Goal: Task Accomplishment & Management: Complete application form

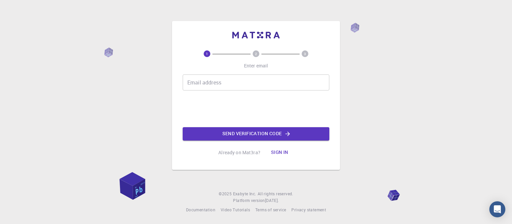
click at [203, 86] on input "Email address" at bounding box center [256, 82] width 147 height 16
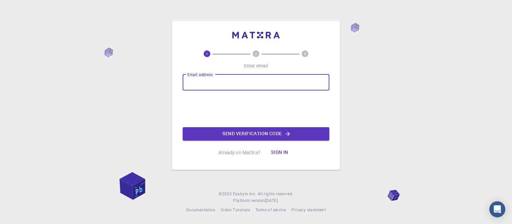
type input "mortada.h@s.uokerbala.edu.iq"
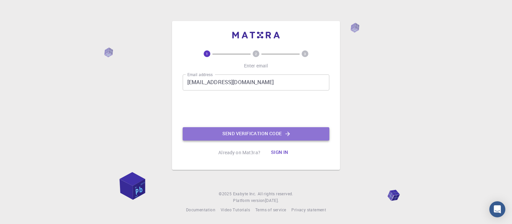
click at [247, 137] on button "Send verification code" at bounding box center [256, 133] width 147 height 13
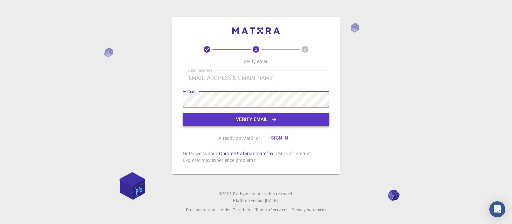
click at [235, 122] on button "Verify email" at bounding box center [256, 119] width 147 height 13
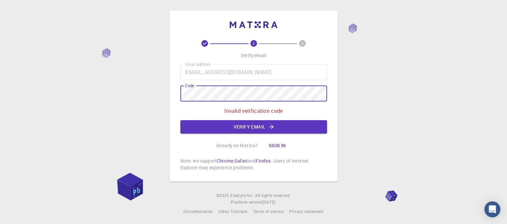
click at [170, 90] on div "2 3 Verify email Email address mortada.h@s.uokerbala.edu.iq Email address Code …" at bounding box center [254, 96] width 168 height 171
click at [250, 129] on button "Verify email" at bounding box center [253, 126] width 147 height 13
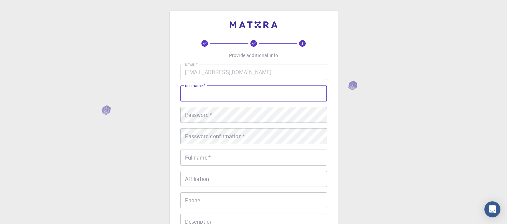
click at [213, 90] on input "username   *" at bounding box center [253, 93] width 147 height 16
type input "’"
type input "m"
type input "Mortadahhk"
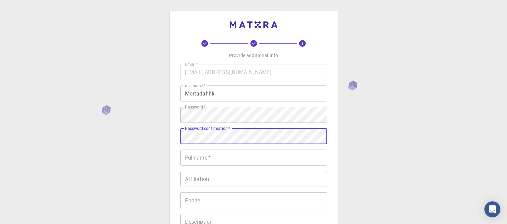
click at [219, 156] on input "Fullname   *" at bounding box center [253, 157] width 147 height 16
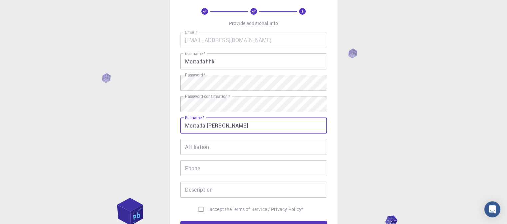
scroll to position [33, 0]
type input "Mortada [PERSON_NAME]"
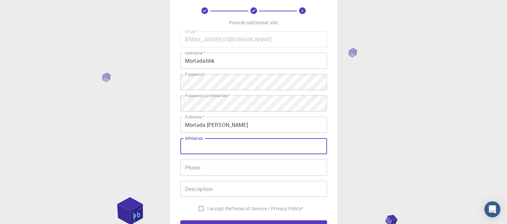
click at [235, 148] on input "Affiliation" at bounding box center [253, 146] width 147 height 16
click at [203, 146] on input "Univercity" at bounding box center [253, 146] width 147 height 16
click at [219, 146] on input "University" at bounding box center [253, 146] width 147 height 16
type input "[GEOGRAPHIC_DATA]"
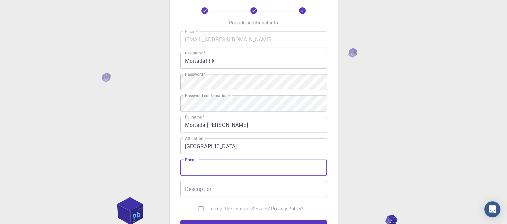
click at [240, 168] on input "Phone" at bounding box center [253, 167] width 147 height 16
type input "07709422249"
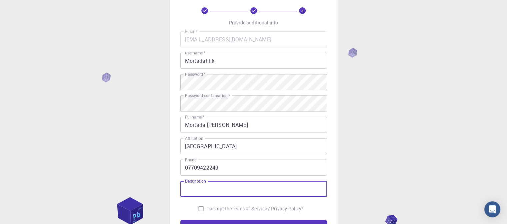
click at [226, 187] on input "Description" at bounding box center [253, 189] width 147 height 16
click at [346, 191] on div "3 Provide additional info Email   * mortada.h@s.uokerbala.edu.iq Email   * user…" at bounding box center [253, 136] width 507 height 339
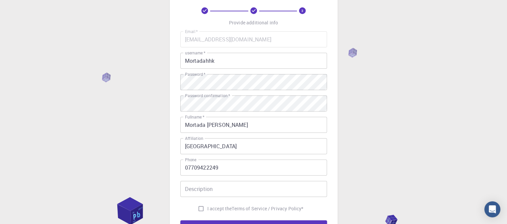
click at [273, 194] on input "Description" at bounding box center [253, 189] width 147 height 16
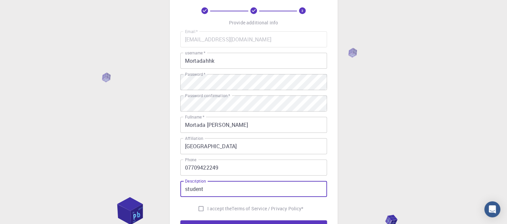
type input "student"
click at [415, 185] on div "3 Provide additional info Email   * mortada.h@s.uokerbala.edu.iq Email   * user…" at bounding box center [253, 136] width 507 height 339
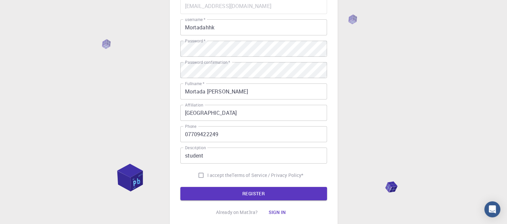
scroll to position [67, 0]
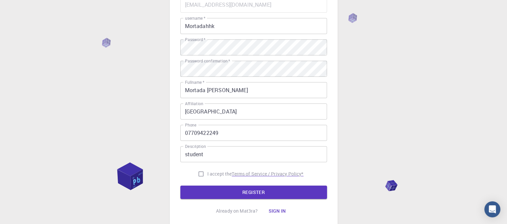
click at [295, 173] on p "Terms of Service / Privacy Policy *" at bounding box center [268, 173] width 72 height 7
click at [200, 174] on input "I accept the Terms of Service / Privacy Policy *" at bounding box center [201, 173] width 13 height 13
checkbox input "true"
click at [225, 195] on button "REGISTER" at bounding box center [253, 191] width 147 height 13
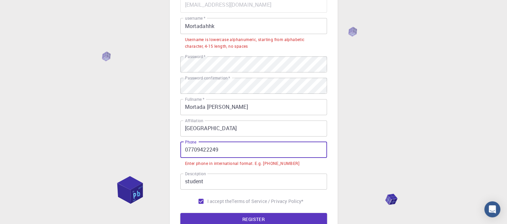
click at [188, 151] on input "07709422249" at bounding box center [253, 150] width 147 height 16
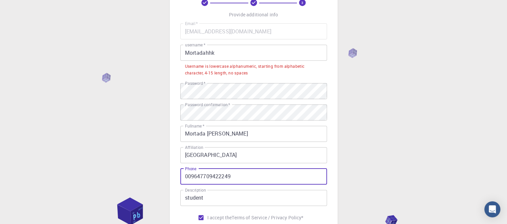
scroll to position [39, 0]
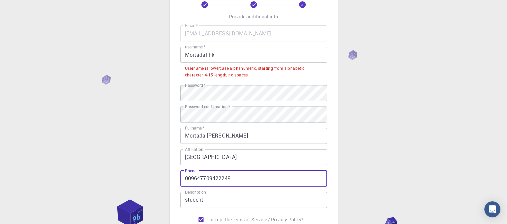
type input "009647709422249"
click at [189, 57] on input "Mortadahhk" at bounding box center [253, 55] width 147 height 16
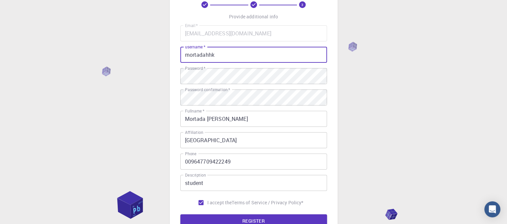
type input "mortadahhk"
click at [378, 111] on div "3 Provide additional info Email   * mortada.h@s.uokerbala.edu.iq Email   * user…" at bounding box center [253, 130] width 507 height 339
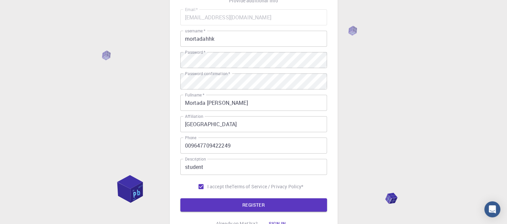
scroll to position [115, 0]
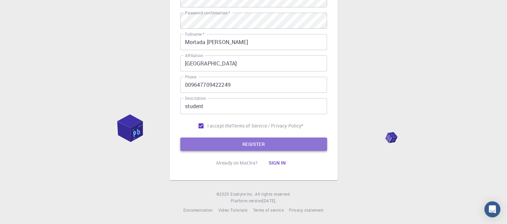
click at [272, 145] on button "REGISTER" at bounding box center [253, 143] width 147 height 13
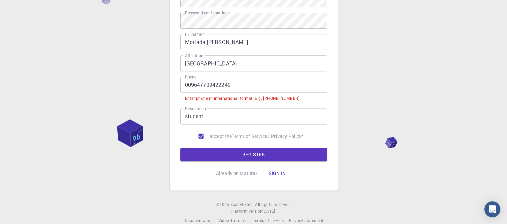
click at [191, 85] on input "009647709422249" at bounding box center [253, 85] width 147 height 16
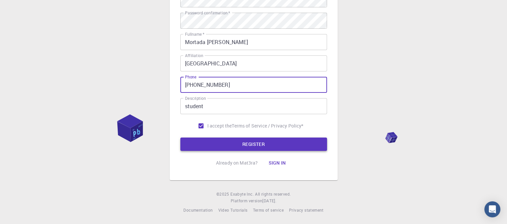
type input "+9647709422249"
click at [263, 145] on button "REGISTER" at bounding box center [253, 143] width 147 height 13
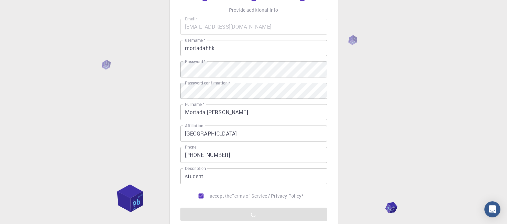
scroll to position [46, 0]
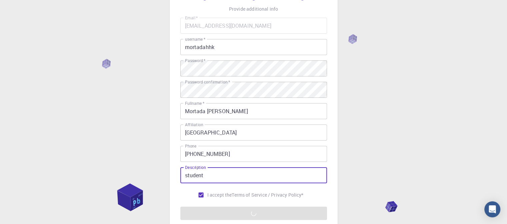
click at [210, 177] on input "student" at bounding box center [253, 175] width 147 height 16
click at [352, 183] on div "3 Provide additional info Email   * mortada.h@s.uokerbala.edu.iq Email   * user…" at bounding box center [253, 123] width 507 height 339
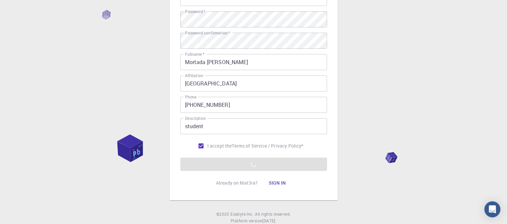
scroll to position [96, 0]
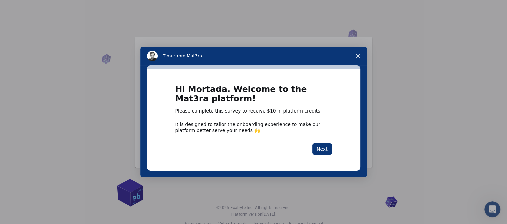
drag, startPoint x: 323, startPoint y: 148, endPoint x: 305, endPoint y: 123, distance: 30.9
click at [305, 123] on div "Hi Mortada. Welcome to the Mat3ra platform! Please complete this survey to rece…" at bounding box center [253, 120] width 157 height 70
click at [315, 148] on button "Next" at bounding box center [322, 148] width 20 height 11
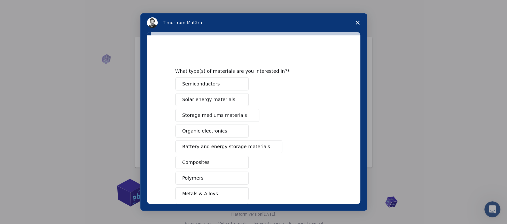
click at [234, 84] on button "Semiconductors" at bounding box center [211, 83] width 73 height 13
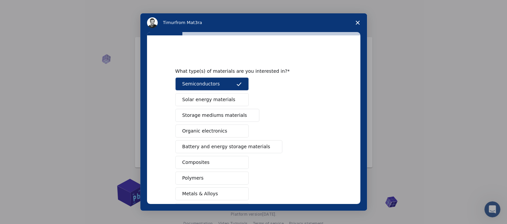
click at [236, 99] on span "Intercom messenger" at bounding box center [238, 99] width 5 height 5
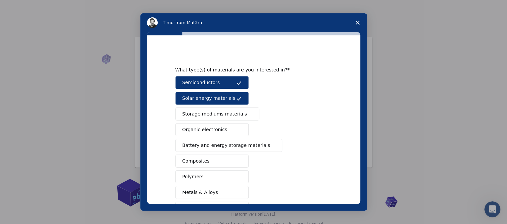
scroll to position [2, 0]
click at [238, 100] on button "Solar energy materials" at bounding box center [211, 97] width 73 height 13
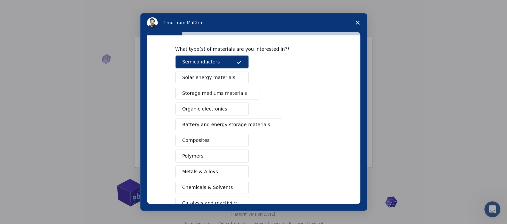
scroll to position [21, 0]
click at [220, 129] on button "Battery and energy storage materials" at bounding box center [228, 125] width 107 height 13
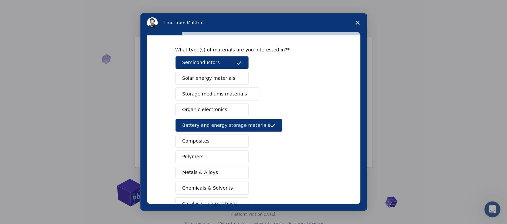
click at [221, 77] on span "Solar energy materials" at bounding box center [208, 78] width 53 height 7
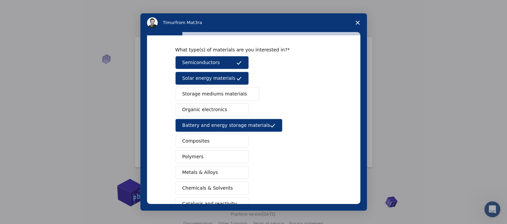
click at [222, 111] on button "Organic electronics" at bounding box center [211, 109] width 73 height 13
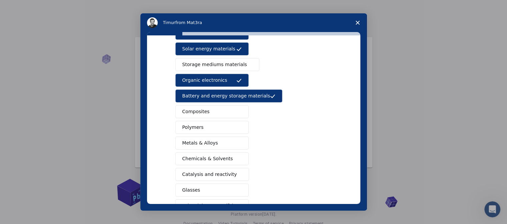
scroll to position [53, 0]
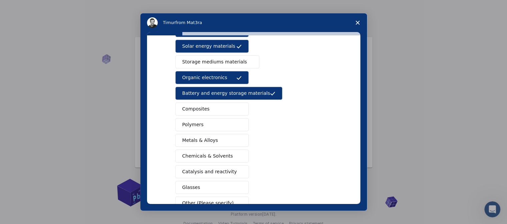
click at [222, 112] on button "Composites" at bounding box center [211, 108] width 73 height 13
click at [237, 159] on button "Chemicals & Solvents" at bounding box center [211, 155] width 73 height 13
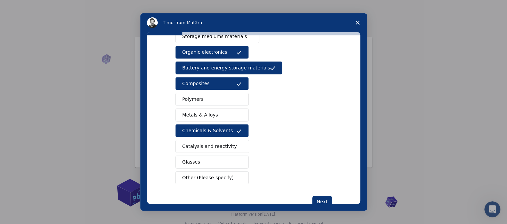
scroll to position [80, 0]
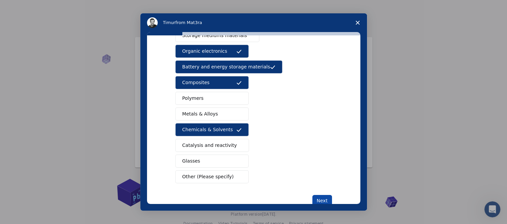
click at [324, 200] on button "Next" at bounding box center [322, 200] width 20 height 11
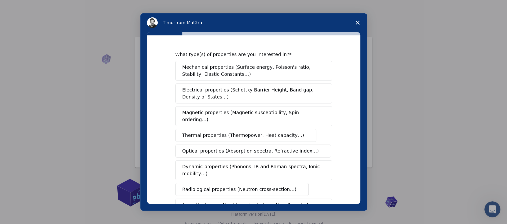
click at [213, 93] on span "Electrical properties (Schottky Barrier Height, Band gap, Density of States…)" at bounding box center [251, 93] width 139 height 14
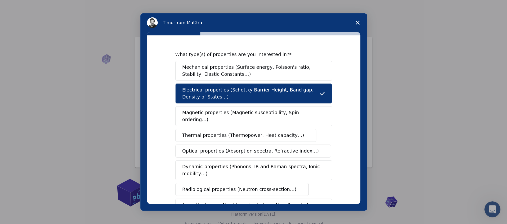
click at [274, 72] on span "Mechanical properties (Surface energy, Poisson's ratio, Stability, Elastic Cons…" at bounding box center [251, 71] width 139 height 14
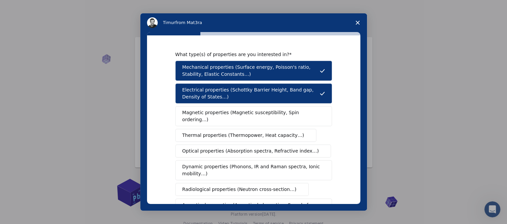
click at [274, 72] on span "Mechanical properties (Surface energy, Poisson's ratio, Stability, Elastic Cons…" at bounding box center [250, 71] width 137 height 14
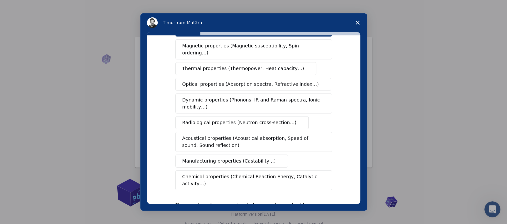
scroll to position [67, 0]
click at [200, 173] on span "Chemical properties (Chemical Reaction Energy, Catalytic activity…)" at bounding box center [251, 180] width 138 height 14
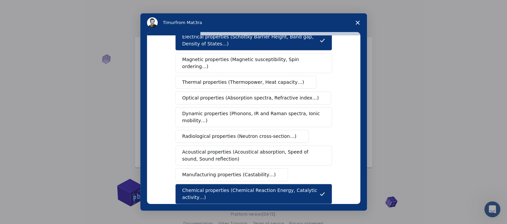
scroll to position [52, 0]
click at [208, 172] on span "Manufacturing properties (Castability…)" at bounding box center [229, 175] width 94 height 7
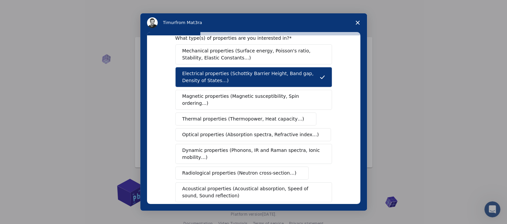
scroll to position [16, 0]
click at [216, 131] on span "Optical properties (Absorption spectra, Refractive index…)" at bounding box center [250, 134] width 137 height 7
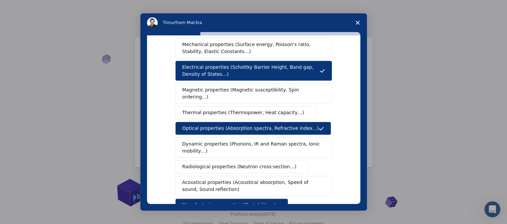
scroll to position [23, 0]
click at [240, 142] on span "Dynamic properties (Phonons, IR and Raman spectra, Ionic mobility…)" at bounding box center [251, 147] width 138 height 14
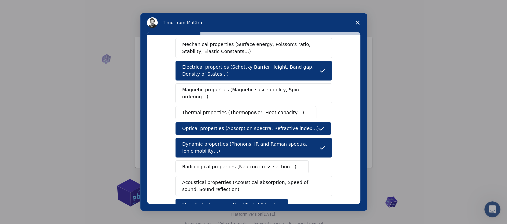
scroll to position [0, 0]
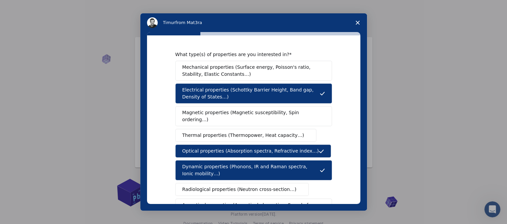
click at [202, 116] on button "Magnetic properties (Magnetic susceptibility, Spin ordering…)" at bounding box center [253, 116] width 157 height 20
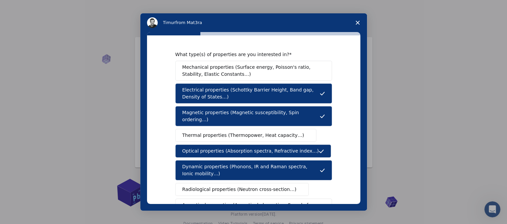
click at [225, 73] on span "Mechanical properties (Surface energy, Poisson's ratio, Stability, Elastic Cons…" at bounding box center [251, 71] width 139 height 14
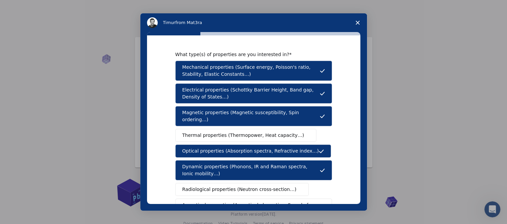
scroll to position [131, 0]
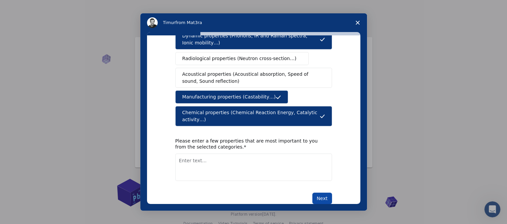
click at [320, 192] on button "Next" at bounding box center [322, 197] width 20 height 11
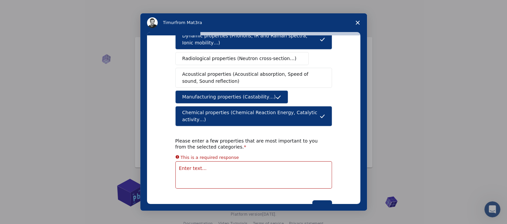
click at [199, 161] on textarea "Enter text..." at bounding box center [253, 174] width 157 height 27
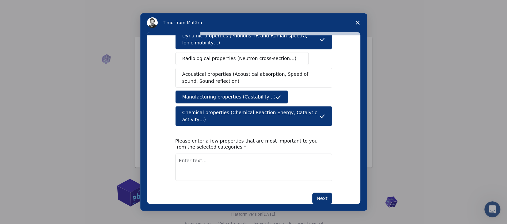
click at [206, 153] on textarea "Enter text..." at bounding box center [253, 166] width 157 height 27
type textarea "n"
click at [279, 192] on div "Next" at bounding box center [253, 197] width 157 height 11
click at [188, 153] on textarea "Nano technology properties" at bounding box center [253, 166] width 157 height 27
click at [0, 0] on span "Nanotechnology" at bounding box center [0, 0] width 0 height 0
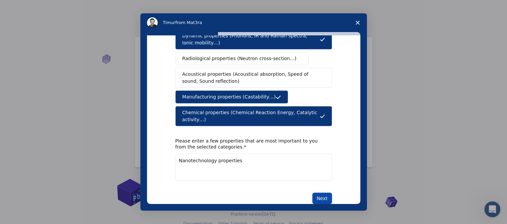
type textarea "Nanotechnology properties"
drag, startPoint x: 320, startPoint y: 182, endPoint x: 300, endPoint y: 189, distance: 20.8
click at [300, 189] on div "What type(s) of properties are you interested in? Mechanical properties (Surfac…" at bounding box center [253, 119] width 213 height 168
click at [323, 192] on button "Next" at bounding box center [322, 197] width 20 height 11
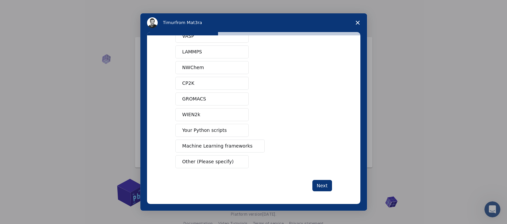
scroll to position [0, 0]
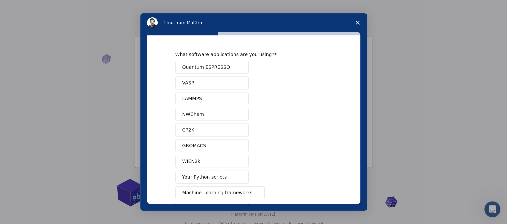
click at [203, 69] on span "Quantum ESPRESSO" at bounding box center [206, 67] width 48 height 7
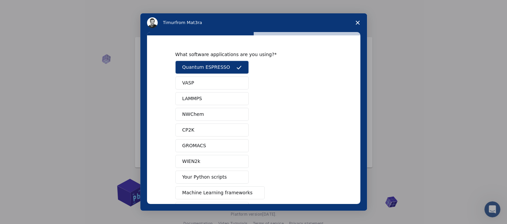
click at [203, 80] on button "VASP" at bounding box center [211, 82] width 73 height 13
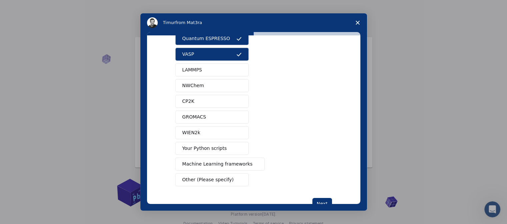
scroll to position [29, 0]
click at [212, 177] on span "Other (Please specify)" at bounding box center [207, 179] width 51 height 7
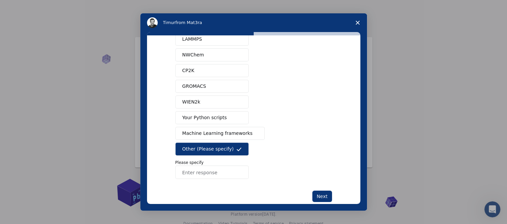
scroll to position [72, 0]
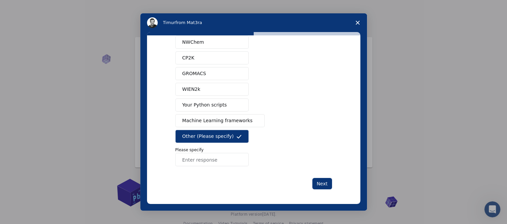
click at [213, 162] on input "Enter response" at bounding box center [211, 159] width 73 height 13
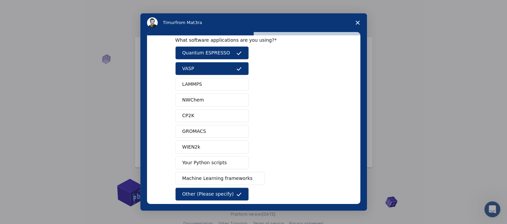
scroll to position [12, 0]
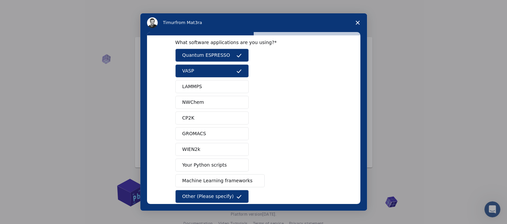
type input "CASTEP"
click at [226, 117] on button "CP2K" at bounding box center [211, 117] width 73 height 13
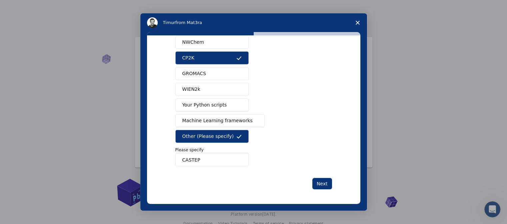
scroll to position [7, 0]
click at [319, 182] on button "Next" at bounding box center [322, 183] width 20 height 11
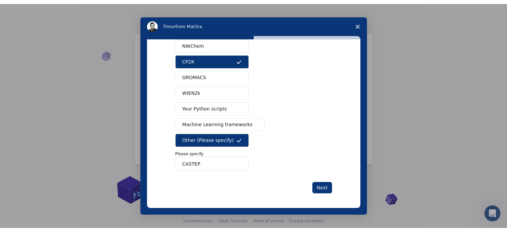
scroll to position [0, 0]
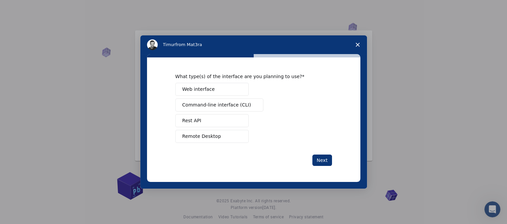
click at [219, 88] on button "Web interface" at bounding box center [211, 89] width 73 height 13
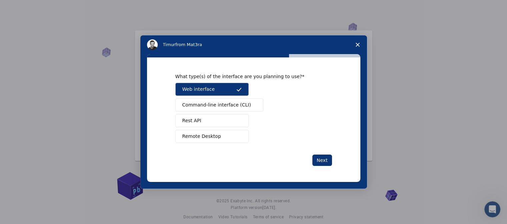
click at [221, 135] on button "Remote Desktop" at bounding box center [211, 136] width 73 height 13
click at [330, 158] on button "Next" at bounding box center [322, 159] width 20 height 11
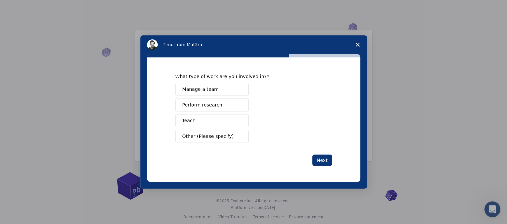
click at [216, 105] on span "Perform research" at bounding box center [202, 104] width 40 height 7
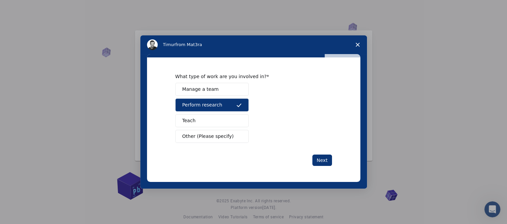
click at [221, 120] on button "Teach" at bounding box center [211, 120] width 73 height 13
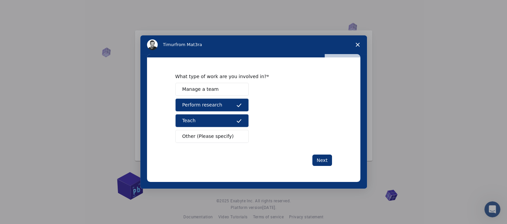
click at [233, 93] on button "Manage a team" at bounding box center [211, 89] width 73 height 13
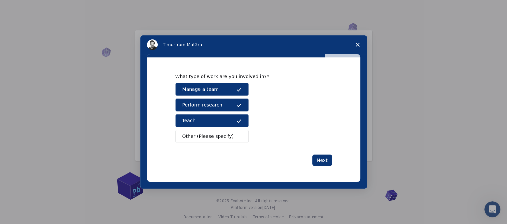
click at [233, 90] on button "Manage a team" at bounding box center [211, 89] width 73 height 13
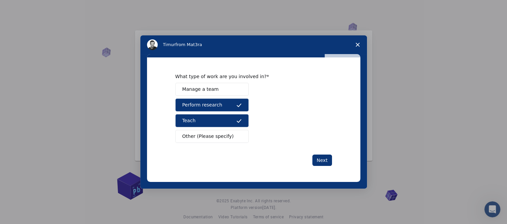
click at [214, 136] on span "Other (Please specify)" at bounding box center [207, 136] width 51 height 7
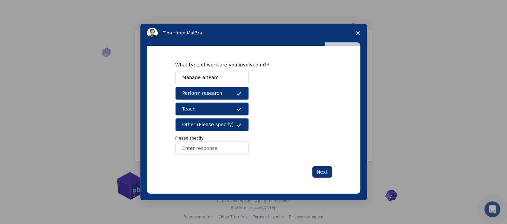
click at [212, 154] on input "Enter response" at bounding box center [211, 147] width 73 height 13
type input "Ph.D student"
click at [325, 174] on button "Next" at bounding box center [322, 171] width 20 height 11
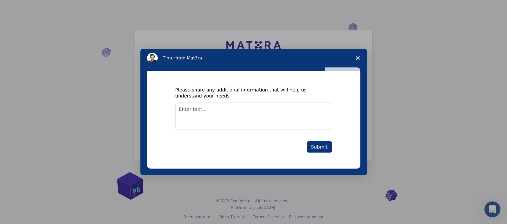
click at [196, 109] on textarea "Enter text..." at bounding box center [253, 115] width 157 height 27
click at [281, 157] on div "Please share any additional information that will help us understand your needs…" at bounding box center [253, 120] width 213 height 98
click at [234, 116] on textarea "Enter text..." at bounding box center [253, 115] width 157 height 27
click at [232, 112] on textarea "Enter text..." at bounding box center [253, 115] width 157 height 27
type textarea "i"
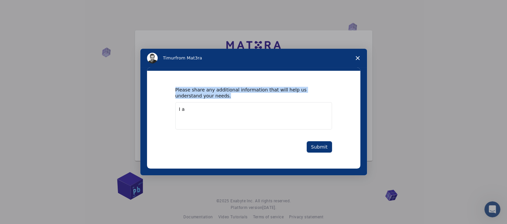
drag, startPoint x: 173, startPoint y: 88, endPoint x: 187, endPoint y: 117, distance: 32.0
click at [187, 117] on div "Please share any additional information that will help us understand your needs…" at bounding box center [253, 120] width 213 height 98
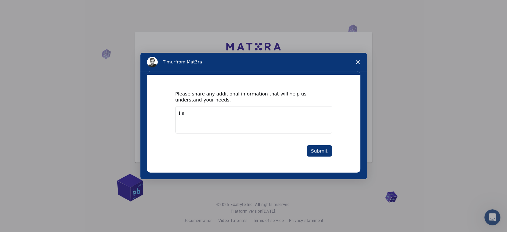
click at [239, 111] on textarea "I a" at bounding box center [253, 119] width 157 height 27
type textarea "I"
paste textarea "Subject: Inquiry about using Mat3ra for PhD research simulations Dear Mat3ra Te…"
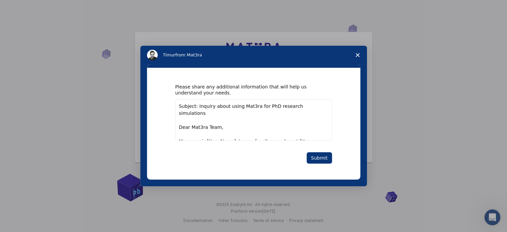
scroll to position [144, 0]
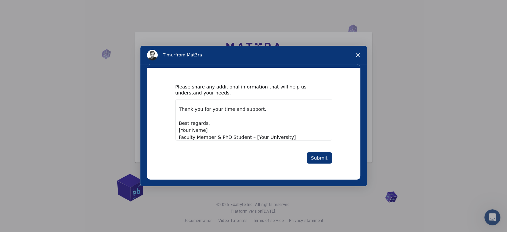
click at [202, 138] on textarea "Subject: Inquiry about using Mat3ra for PhD research simulations Dear Mat3ra Te…" at bounding box center [253, 119] width 157 height 41
click at [179, 136] on textarea "Subject: Inquiry about using Mat3ra for PhD research simulations Dear Mat3ra Te…" at bounding box center [253, 119] width 157 height 41
click at [180, 137] on textarea "Subject: Inquiry about using Mat3ra for PhD research simulations Dear Mat3ra Te…" at bounding box center [253, 119] width 157 height 41
click at [260, 130] on textarea "Subject: Inquiry about using Mat3ra for PhD research simulations Dear Mat3ra Te…" at bounding box center [253, 119] width 157 height 41
click at [203, 124] on textarea "Subject: Inquiry about using Mat3ra for PhD research simulations Dear Mat3ra Te…" at bounding box center [253, 119] width 157 height 41
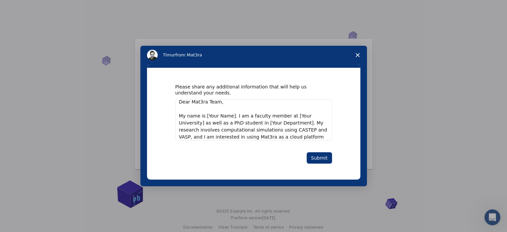
scroll to position [25, 0]
click at [228, 109] on textarea "Subject: Inquiry about using Mat3ra for PhD research simulations Dear Mat3ra Te…" at bounding box center [253, 119] width 157 height 41
click at [291, 108] on textarea "Subject: Inquiry about using Mat3ra for PhD research simulations Dear Mat3ra Te…" at bounding box center [253, 119] width 157 height 41
click at [301, 108] on textarea "Subject: Inquiry about using Mat3ra for PhD research simulations Dear Mat3ra Te…" at bounding box center [253, 119] width 157 height 41
click at [299, 108] on textarea "Subject: Inquiry about using Mat3ra for PhD research simulations Dear Mat3ra Te…" at bounding box center [253, 119] width 157 height 41
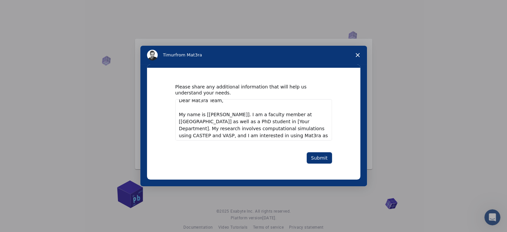
scroll to position [27, 0]
click at [265, 114] on textarea "Subject: Inquiry about using Mat3ra for PhD research simulations Dear Mat3ra Te…" at bounding box center [253, 119] width 157 height 41
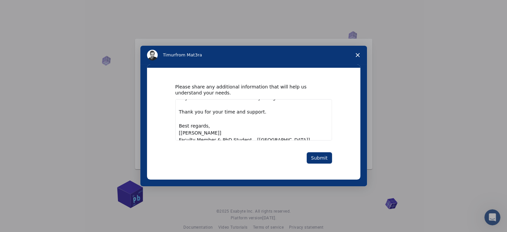
scroll to position [147, 0]
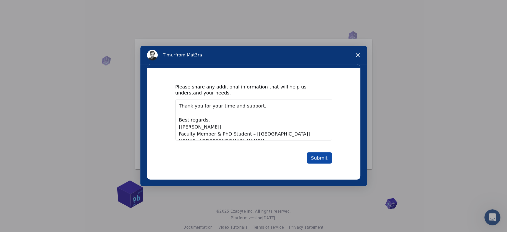
type textarea "Subject: Inquiry about using Mat3ra for PhD research simulations Dear Mat3ra Te…"
click at [317, 157] on button "Submit" at bounding box center [319, 157] width 25 height 11
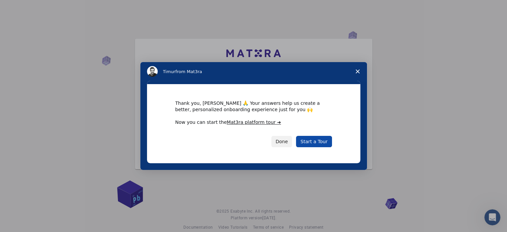
click at [311, 141] on link "Start a Tour" at bounding box center [314, 141] width 36 height 11
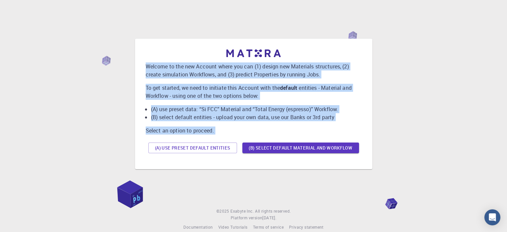
drag, startPoint x: 142, startPoint y: 64, endPoint x: 329, endPoint y: 177, distance: 218.3
click at [329, 177] on div "Welcome to the new Account where you can (1) design new Materials structures, (…" at bounding box center [253, 104] width 491 height 170
copy div "Welcome to the new Account where you can (1) design new Materials structures, (…"
click at [208, 79] on div "Welcome to the new Account where you can (1) design new Materials structures, (…" at bounding box center [254, 102] width 216 height 106
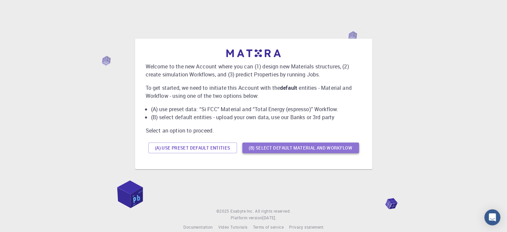
click at [268, 149] on button "(B) Select default material and workflow" at bounding box center [300, 147] width 117 height 11
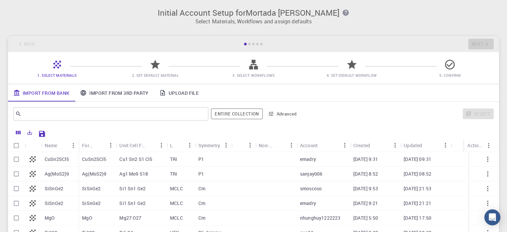
click at [68, 218] on div "MgO" at bounding box center [59, 217] width 37 height 15
checkbox input "true"
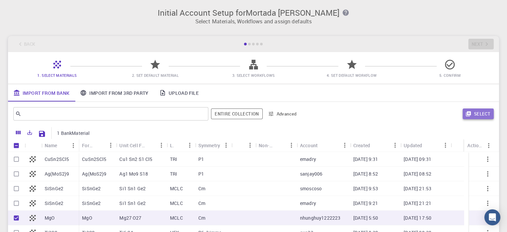
click at [478, 116] on button "Select" at bounding box center [477, 113] width 31 height 11
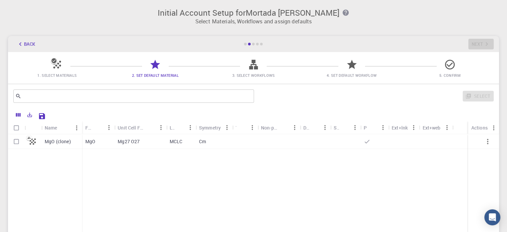
click at [96, 144] on div "MgO" at bounding box center [98, 141] width 32 height 15
checkbox input "true"
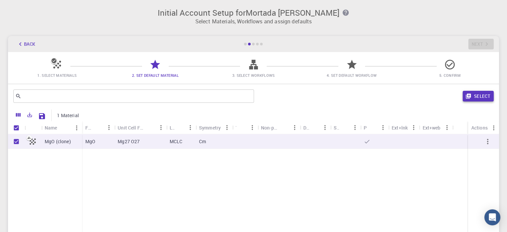
click at [468, 99] on icon "button" at bounding box center [468, 96] width 6 height 6
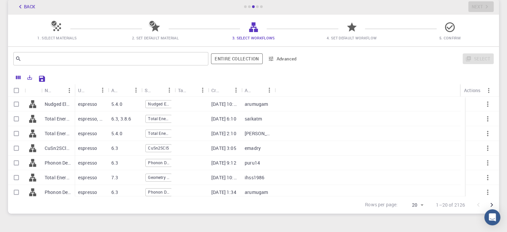
click at [80, 116] on p "espresso, python" at bounding box center [91, 118] width 27 height 7
checkbox input "true"
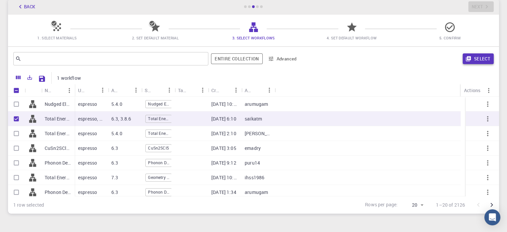
click at [472, 56] on button "Select" at bounding box center [477, 58] width 31 height 11
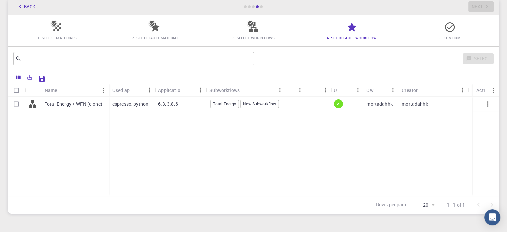
click at [105, 109] on div "Total Energy + WFN (clone)" at bounding box center [75, 104] width 68 height 15
checkbox input "true"
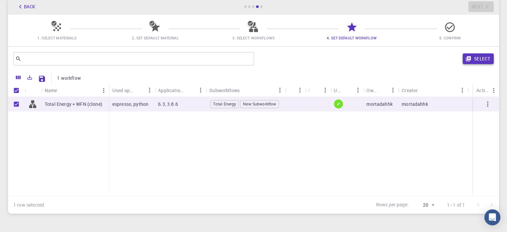
click at [477, 63] on button "Select" at bounding box center [477, 58] width 31 height 11
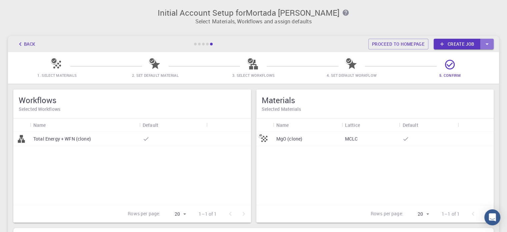
click at [486, 40] on icon "button" at bounding box center [486, 43] width 7 height 7
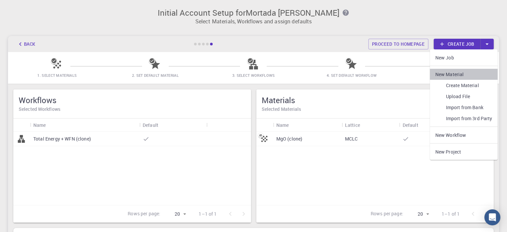
click at [470, 72] on li "New Material" at bounding box center [464, 74] width 68 height 11
click at [445, 70] on li "New Material" at bounding box center [464, 74] width 68 height 11
click at [470, 84] on link "Create Material" at bounding box center [464, 85] width 68 height 11
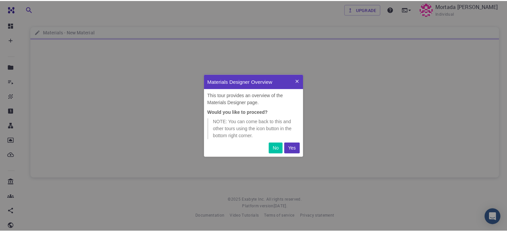
scroll to position [77, 95]
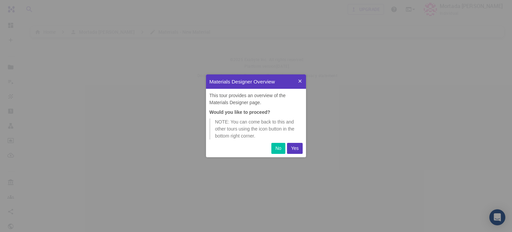
click at [297, 149] on p "Yes" at bounding box center [295, 148] width 8 height 7
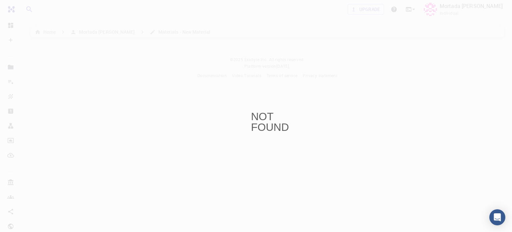
click at [256, 117] on div "NOT FOUND" at bounding box center [256, 116] width 10 height 10
click at [257, 134] on div "NOT FOUND" at bounding box center [256, 116] width 512 height 232
drag, startPoint x: 244, startPoint y: 110, endPoint x: 365, endPoint y: 151, distance: 128.0
click at [365, 151] on div "NOT FOUND" at bounding box center [256, 116] width 512 height 232
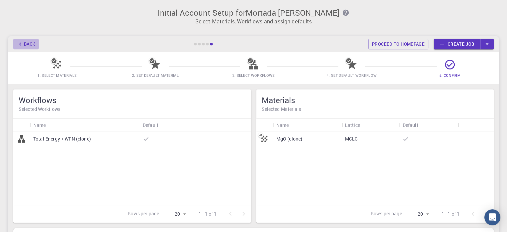
click at [26, 43] on button "Back" at bounding box center [25, 44] width 25 height 11
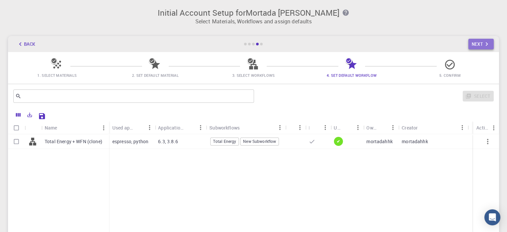
click at [485, 46] on icon "button" at bounding box center [486, 43] width 7 height 7
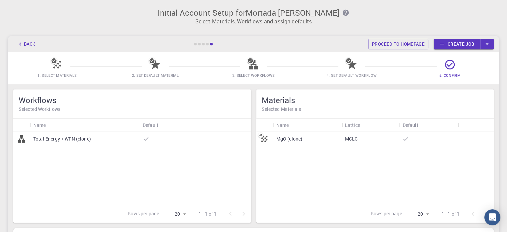
click at [443, 46] on icon at bounding box center [442, 44] width 6 height 6
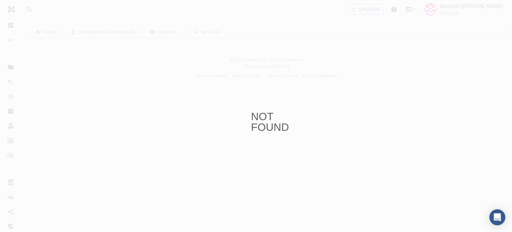
click at [265, 89] on div "NOT FOUND" at bounding box center [256, 116] width 512 height 232
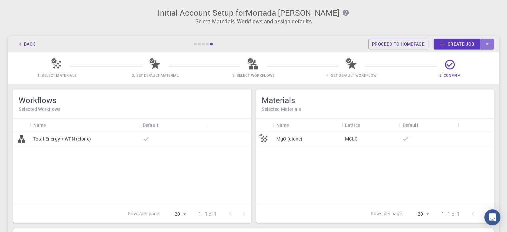
click at [488, 45] on icon "button" at bounding box center [486, 43] width 7 height 7
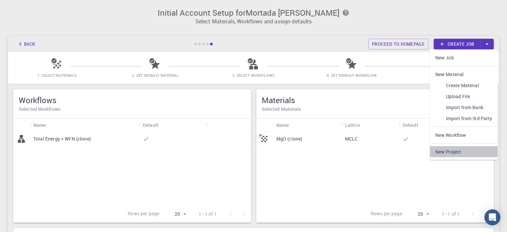
click at [463, 148] on link "New Project" at bounding box center [464, 151] width 68 height 11
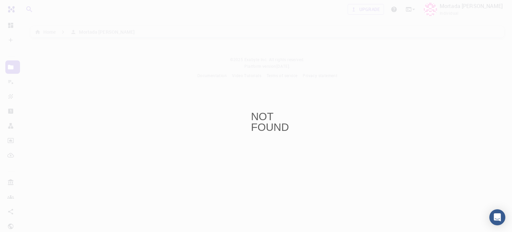
click at [261, 121] on div "NOT FOUND" at bounding box center [256, 116] width 10 height 10
click at [323, 130] on div "NOT FOUND" at bounding box center [256, 116] width 512 height 232
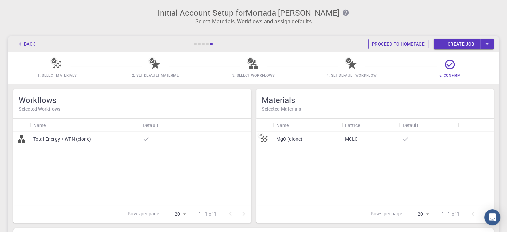
click at [388, 45] on link "Proceed to homepage" at bounding box center [398, 44] width 60 height 11
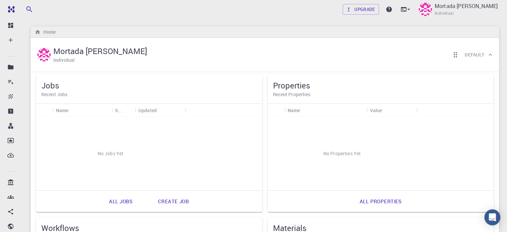
click at [486, 53] on div "Default" at bounding box center [467, 54] width 38 height 13
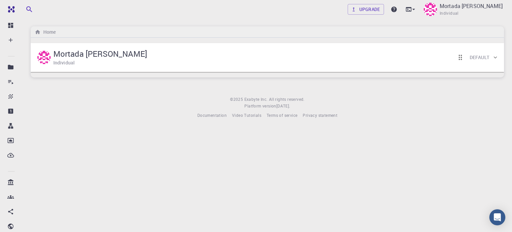
click at [492, 53] on div "Mortada Hamid Hussein Albehadili Individual Default" at bounding box center [267, 57] width 473 height 29
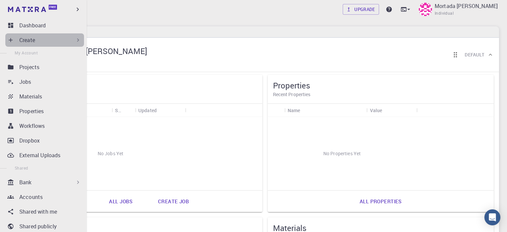
click at [69, 38] on div "Create" at bounding box center [50, 40] width 62 height 8
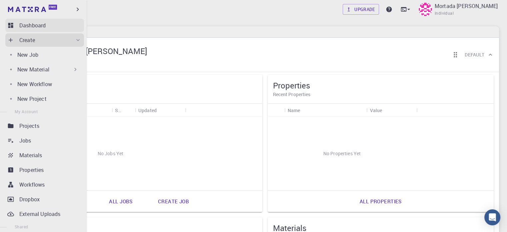
click at [38, 24] on p "Dashboard" at bounding box center [32, 25] width 26 height 8
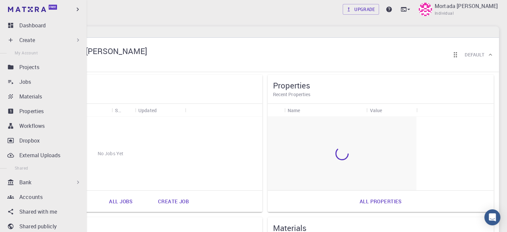
click at [35, 40] on div "Create" at bounding box center [50, 40] width 62 height 8
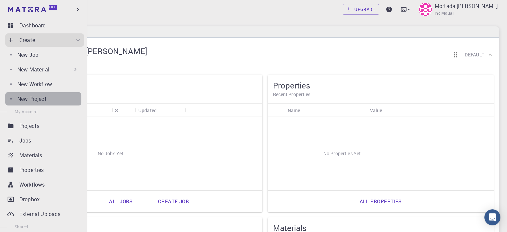
click at [60, 98] on div "New Project" at bounding box center [49, 99] width 64 height 8
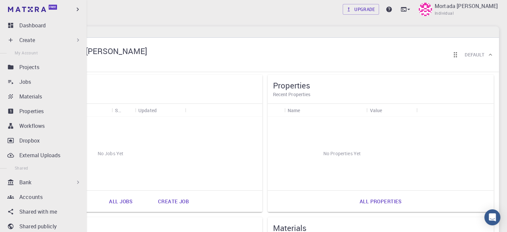
click at [39, 39] on div "Create" at bounding box center [50, 40] width 62 height 8
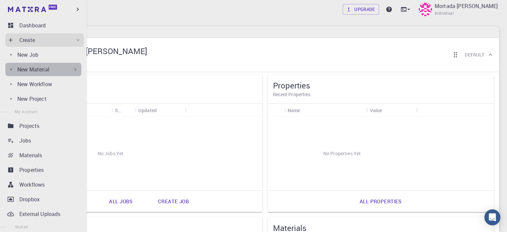
click at [68, 67] on div "New Material" at bounding box center [47, 69] width 61 height 8
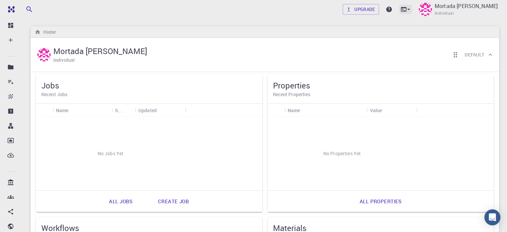
click at [405, 10] on icon at bounding box center [408, 9] width 7 height 7
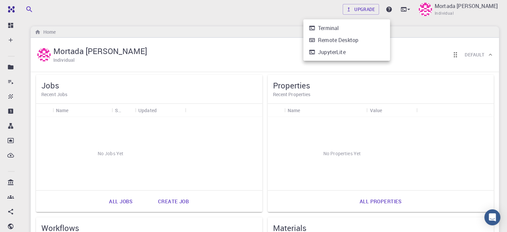
click at [399, 16] on div at bounding box center [253, 116] width 507 height 232
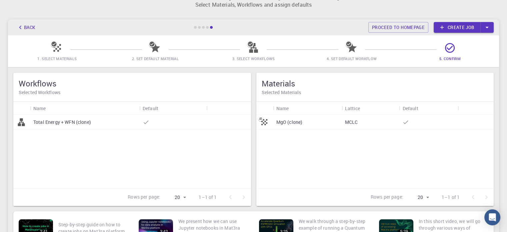
scroll to position [16, 0]
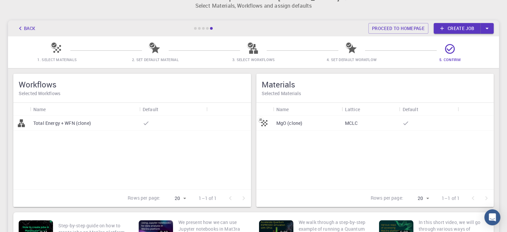
click at [282, 121] on p "MgO (clone)" at bounding box center [289, 123] width 26 height 7
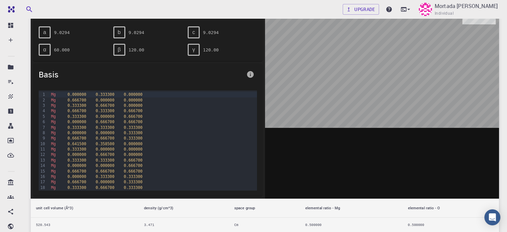
click at [331, 160] on div at bounding box center [382, 94] width 234 height 207
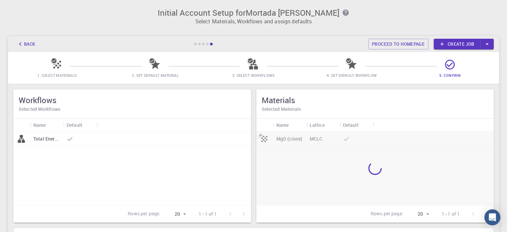
scroll to position [16, 0]
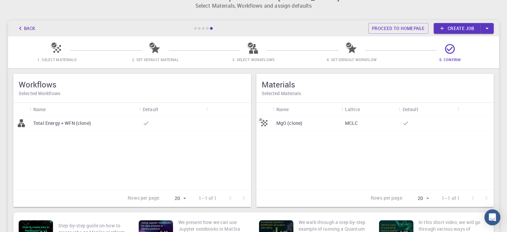
click at [176, 120] on div at bounding box center [172, 123] width 67 height 15
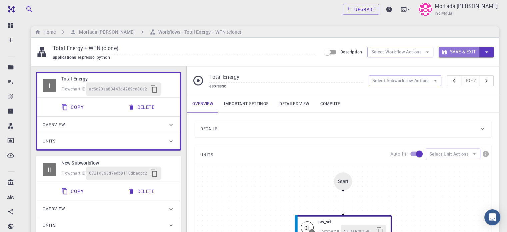
click at [460, 50] on button "Save & Exit" at bounding box center [458, 52] width 41 height 11
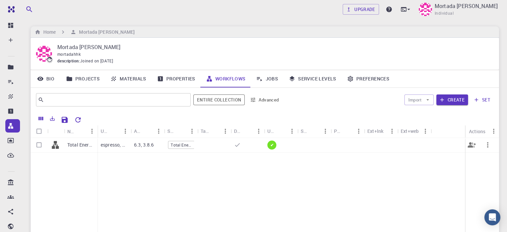
click at [119, 146] on p "espresso, python" at bounding box center [114, 144] width 27 height 7
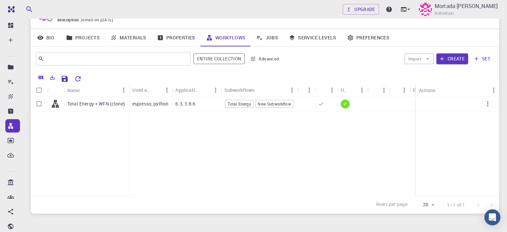
scroll to position [41, 0]
click at [272, 39] on link "Jobs" at bounding box center [267, 37] width 33 height 17
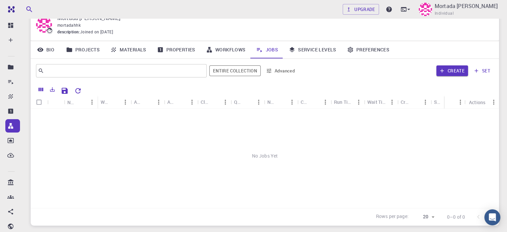
scroll to position [29, 0]
click at [238, 53] on link "Workflows" at bounding box center [226, 49] width 50 height 17
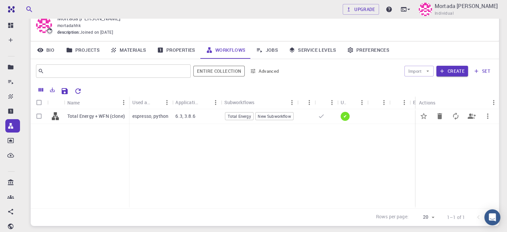
click at [202, 119] on div "6.3, 3.8.6" at bounding box center [196, 116] width 49 height 15
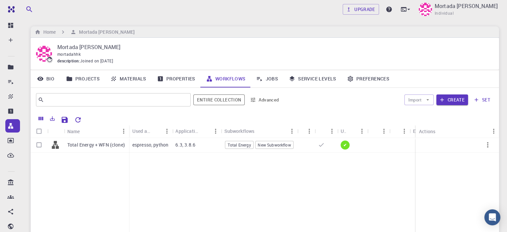
scroll to position [29, 0]
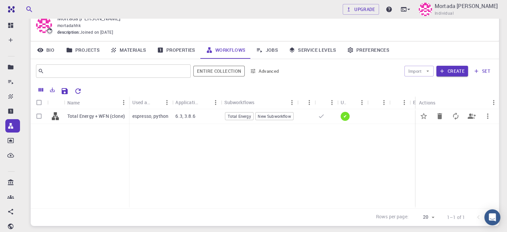
click at [246, 117] on span "Total Energy" at bounding box center [239, 116] width 28 height 6
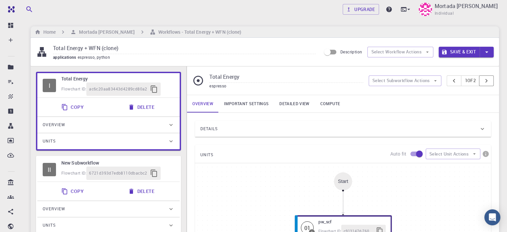
click at [485, 78] on icon "pager" at bounding box center [485, 80] width 7 height 7
type input "New Subworkflow"
type input "python"
type input "3.8.6"
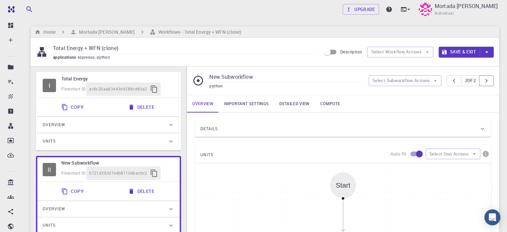
click at [486, 78] on icon "pager" at bounding box center [485, 80] width 7 height 7
type input "Total Energy"
type input "espresso"
type input "6.3"
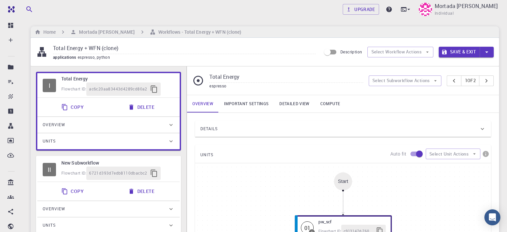
click at [468, 50] on button "Save & Exit" at bounding box center [458, 52] width 41 height 11
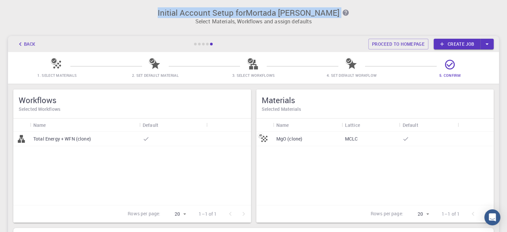
drag, startPoint x: 0, startPoint y: 0, endPoint x: 38, endPoint y: 2, distance: 38.4
click at [38, 2] on div "Initial Account Setup for Mortada [PERSON_NAME] Select Materials, Workflows and…" at bounding box center [253, 14] width 507 height 28
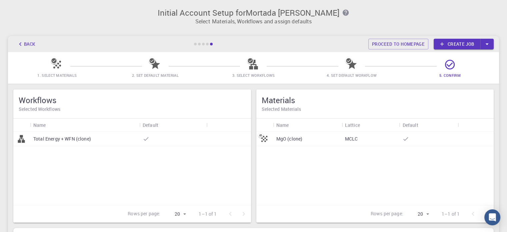
click at [337, 35] on div "Initial Account Setup for Mortada [PERSON_NAME] Select Materials, Workflows and…" at bounding box center [253, 137] width 507 height 274
click at [428, 216] on body "Initial Account Setup for Mortada [PERSON_NAME] Select Materials, Workflows and…" at bounding box center [253, 159] width 507 height 318
click at [448, 188] on div at bounding box center [253, 116] width 507 height 232
click at [459, 45] on link "Create job" at bounding box center [456, 44] width 47 height 11
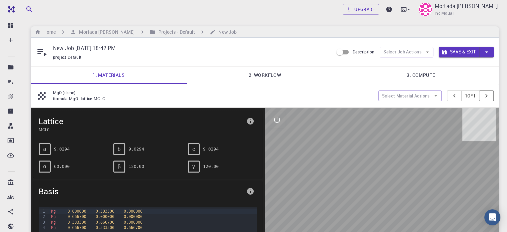
click at [487, 96] on icon "pager" at bounding box center [485, 95] width 7 height 7
click at [450, 97] on icon "pager" at bounding box center [453, 95] width 7 height 7
click at [486, 95] on icon "pager" at bounding box center [486, 96] width 2 height 4
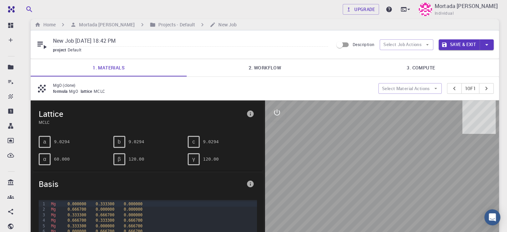
scroll to position [8, 0]
click at [267, 68] on link "2. Workflow" at bounding box center [265, 67] width 156 height 17
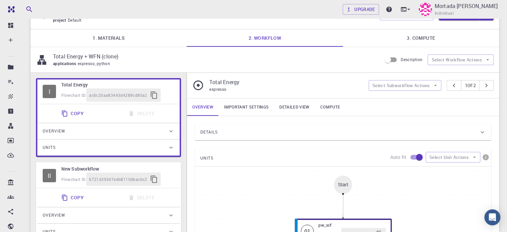
scroll to position [0, 0]
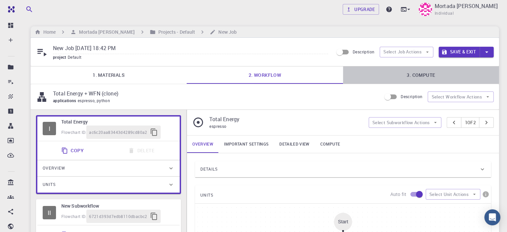
click at [415, 70] on link "3. Compute" at bounding box center [421, 74] width 156 height 17
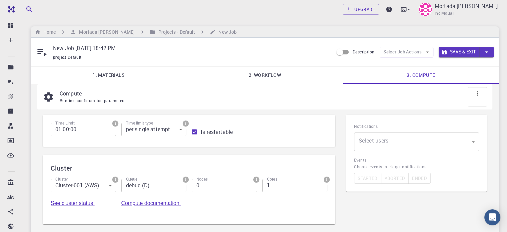
click at [192, 190] on input "0" at bounding box center [224, 185] width 65 height 13
type input "1"
click at [192, 185] on input "1" at bounding box center [224, 185] width 65 height 13
click at [262, 184] on input "2" at bounding box center [294, 185] width 65 height 13
click at [262, 184] on input "3" at bounding box center [294, 185] width 65 height 13
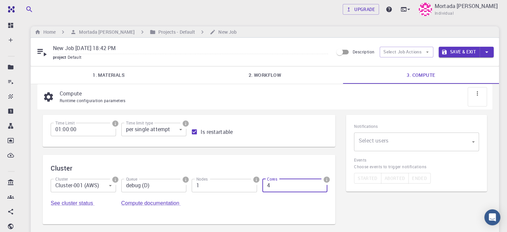
click at [262, 184] on input "4" at bounding box center [294, 185] width 65 height 13
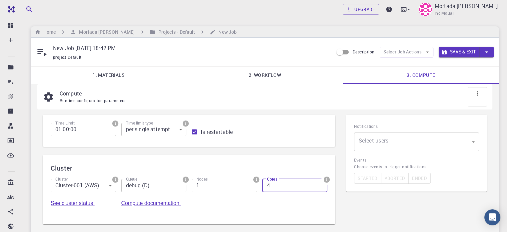
click at [262, 184] on input "4" at bounding box center [294, 185] width 65 height 13
click at [262, 190] on input "3" at bounding box center [294, 185] width 65 height 13
click at [262, 190] on input "2" at bounding box center [294, 185] width 65 height 13
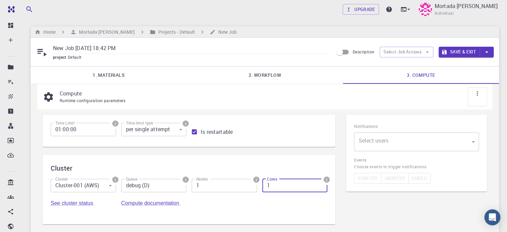
click at [262, 190] on input "1" at bounding box center [294, 185] width 65 height 13
click at [262, 190] on input "0" at bounding box center [294, 185] width 65 height 13
click at [262, 190] on input "-1" at bounding box center [294, 185] width 65 height 13
click at [262, 185] on input "0" at bounding box center [294, 185] width 65 height 13
type input "1"
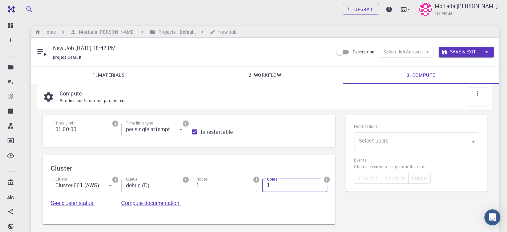
click at [262, 185] on input "1" at bounding box center [294, 185] width 65 height 13
click at [192, 186] on input "2" at bounding box center [224, 185] width 65 height 13
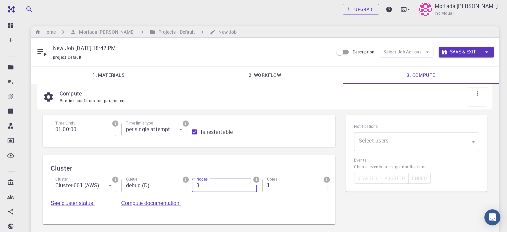
click at [192, 186] on input "3" at bounding box center [224, 185] width 65 height 13
click at [192, 186] on input "4" at bounding box center [224, 185] width 65 height 13
click at [192, 186] on input "5" at bounding box center [224, 185] width 65 height 13
click at [192, 186] on input "6" at bounding box center [224, 185] width 65 height 13
click at [192, 186] on input "7" at bounding box center [224, 185] width 65 height 13
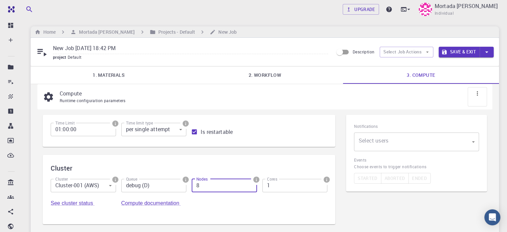
click at [192, 186] on input "8" at bounding box center [224, 185] width 65 height 13
click at [192, 186] on input "9" at bounding box center [224, 185] width 65 height 13
click at [192, 186] on input "10" at bounding box center [224, 185] width 65 height 13
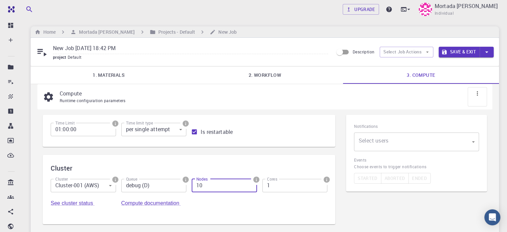
click at [192, 186] on input "10" at bounding box center [224, 185] width 65 height 13
click at [192, 189] on input "9" at bounding box center [224, 185] width 65 height 13
click at [192, 189] on input "8" at bounding box center [224, 185] width 65 height 13
click at [192, 189] on input "7" at bounding box center [224, 185] width 65 height 13
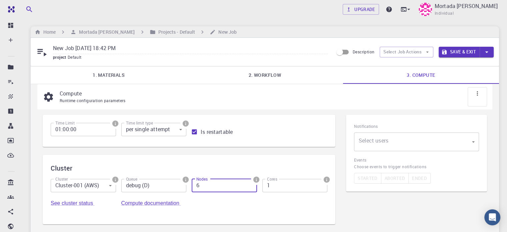
click at [192, 189] on input "6" at bounding box center [224, 185] width 65 height 13
click at [192, 189] on input "5" at bounding box center [224, 185] width 65 height 13
click at [192, 189] on input "4" at bounding box center [224, 185] width 65 height 13
click at [192, 189] on input "3" at bounding box center [224, 185] width 65 height 13
click at [192, 189] on input "2" at bounding box center [224, 185] width 65 height 13
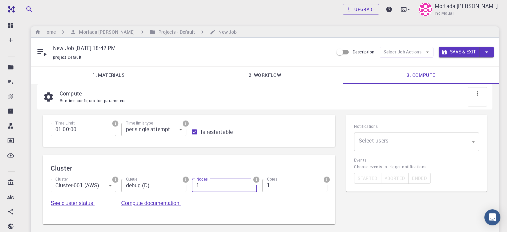
type input "1"
click at [192, 189] on input "1" at bounding box center [224, 185] width 65 height 13
click at [87, 188] on body "Free Dashboard Create New Job New Material Create Material Upload File Import f…" at bounding box center [253, 146] width 507 height 293
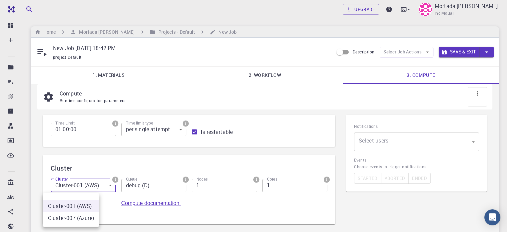
click at [78, 216] on li "Cluster-007 (Azure)" at bounding box center [71, 218] width 57 height 12
click at [86, 188] on body "Free Dashboard Create New Job New Material Create Material Upload File Import f…" at bounding box center [253, 146] width 507 height 293
click at [78, 205] on li "Cluster-001 (AWS)" at bounding box center [71, 206] width 57 height 12
type input "0"
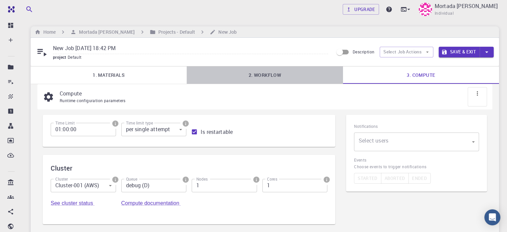
click at [275, 69] on link "2. Workflow" at bounding box center [265, 74] width 156 height 17
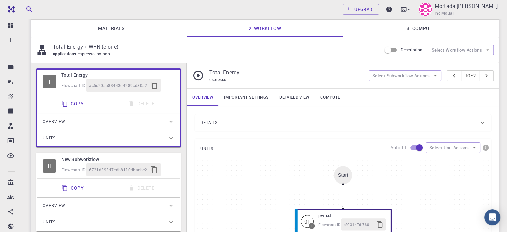
scroll to position [48, 0]
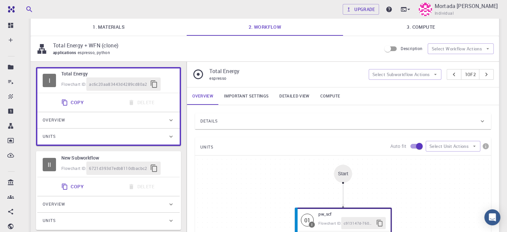
click at [108, 100] on div "Copy Delete" at bounding box center [108, 102] width 137 height 13
click at [71, 101] on button "Copy" at bounding box center [73, 102] width 32 height 13
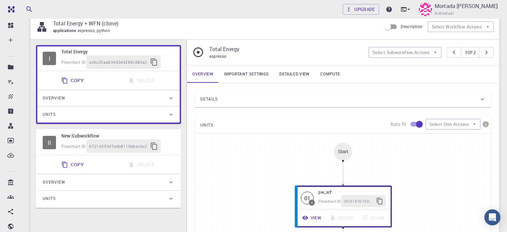
scroll to position [69, 0]
click at [394, 26] on input "Description" at bounding box center [387, 27] width 38 height 13
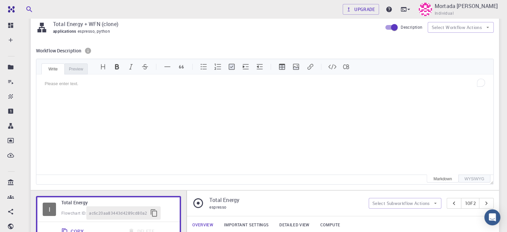
scroll to position [0, 0]
click at [388, 27] on input "Description" at bounding box center [394, 27] width 38 height 13
checkbox input "false"
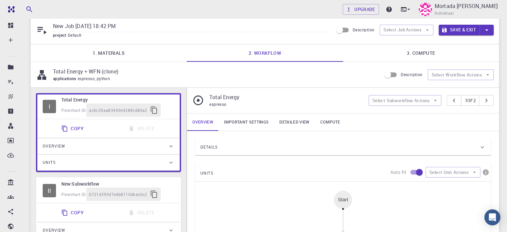
scroll to position [22, 0]
click at [245, 126] on link "Important settings" at bounding box center [246, 122] width 55 height 17
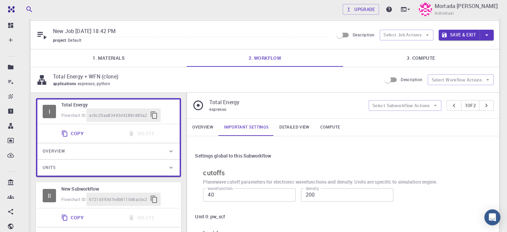
scroll to position [16, 0]
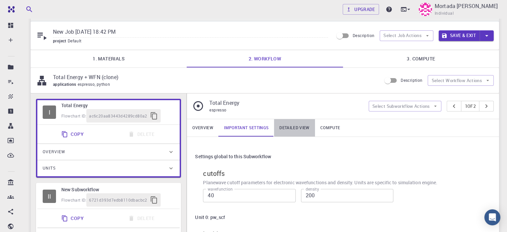
click at [295, 132] on link "Detailed view" at bounding box center [294, 127] width 41 height 17
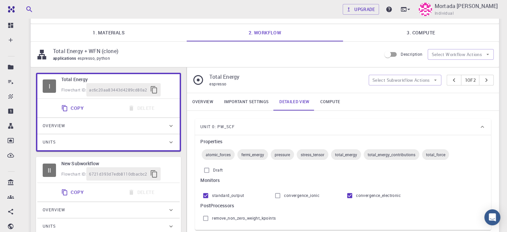
scroll to position [41, 0]
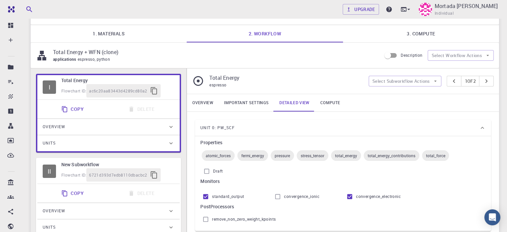
click at [331, 101] on link "Compute" at bounding box center [330, 102] width 30 height 17
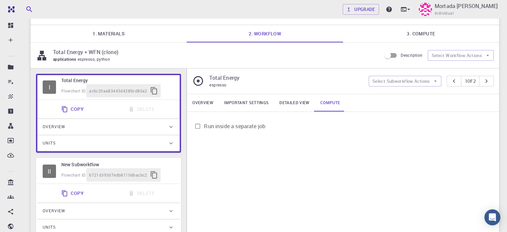
click at [255, 128] on span "Run inside a separate job" at bounding box center [234, 126] width 61 height 8
click at [204, 128] on input "Run inside a separate job" at bounding box center [197, 126] width 13 height 13
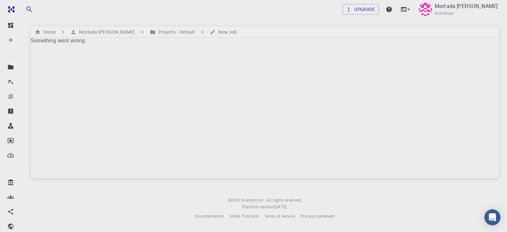
scroll to position [0, 0]
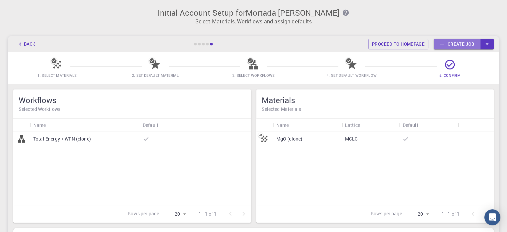
click at [457, 47] on link "Create job" at bounding box center [456, 44] width 47 height 11
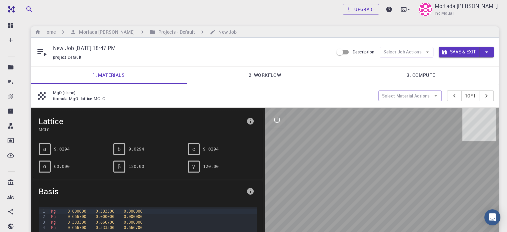
click at [264, 72] on link "2. Workflow" at bounding box center [265, 74] width 156 height 17
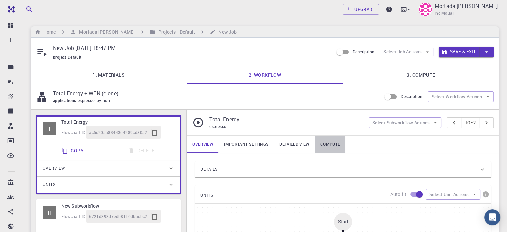
click at [316, 143] on link "Compute" at bounding box center [330, 143] width 30 height 17
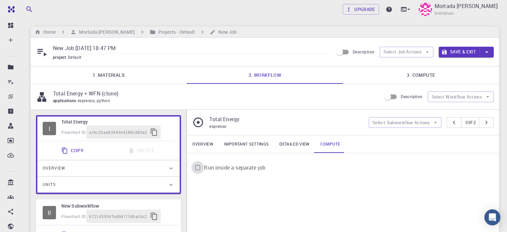
click at [198, 165] on input "Run inside a separate job" at bounding box center [197, 167] width 13 height 13
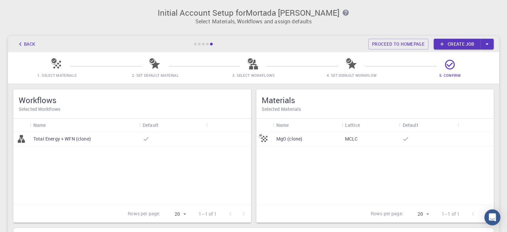
click at [454, 45] on link "Create job" at bounding box center [456, 44] width 47 height 11
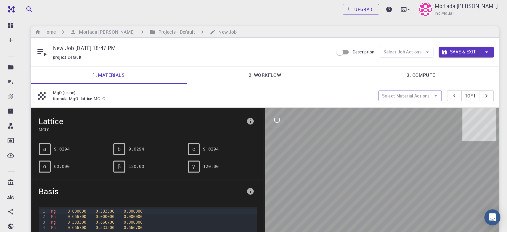
click at [256, 73] on link "2. Workflow" at bounding box center [265, 74] width 156 height 17
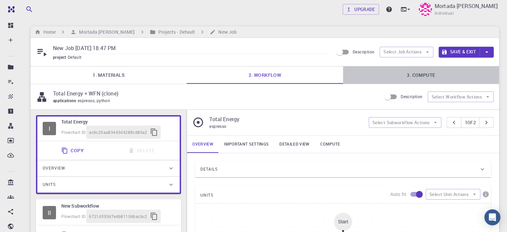
click at [414, 75] on link "3. Compute" at bounding box center [421, 74] width 156 height 17
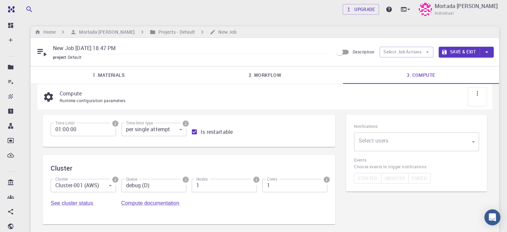
click at [134, 129] on body "Free Dashboard Create New Job New Material Create Material Upload File Import f…" at bounding box center [253, 146] width 507 height 293
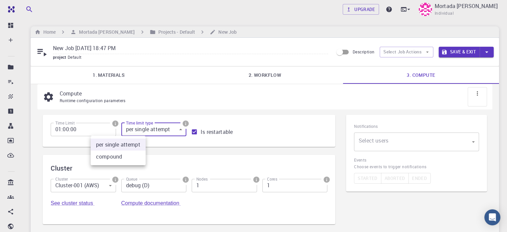
click at [134, 129] on div at bounding box center [253, 116] width 507 height 232
click at [426, 52] on icon "button" at bounding box center [427, 52] width 6 height 6
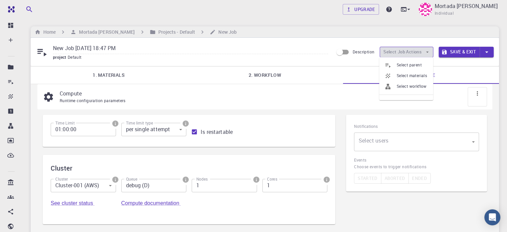
click at [406, 49] on button "Select Job Actions" at bounding box center [406, 52] width 54 height 11
click at [83, 97] on div "Runtime configuration parameters" at bounding box center [271, 100] width 422 height 7
click at [64, 96] on p "Compute" at bounding box center [271, 93] width 422 height 8
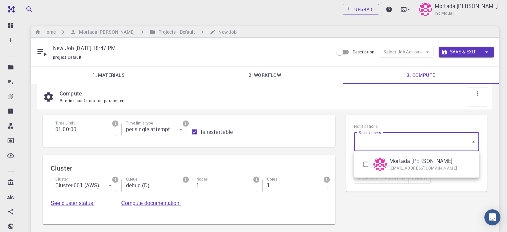
click at [402, 141] on body "Free Dashboard Create New Job New Material Create Material Upload File Import f…" at bounding box center [253, 146] width 507 height 293
click at [402, 171] on div "Mortada Hamid Hussein Albehadili mortada.h@s.uokerbala.edu.iq" at bounding box center [415, 163] width 86 height 17
type input "[object Object]"
checkbox input "true"
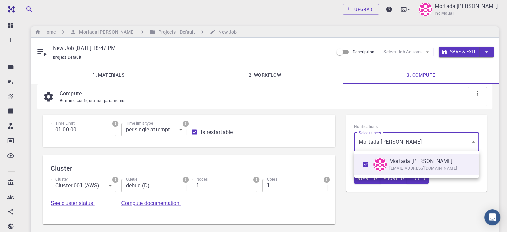
click at [424, 112] on div at bounding box center [253, 116] width 507 height 232
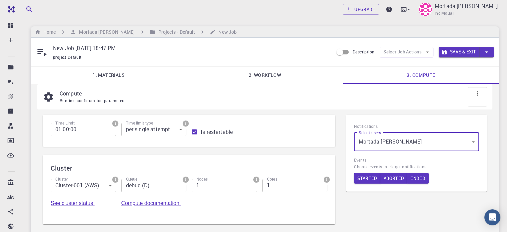
click at [480, 91] on div at bounding box center [476, 96] width 19 height 19
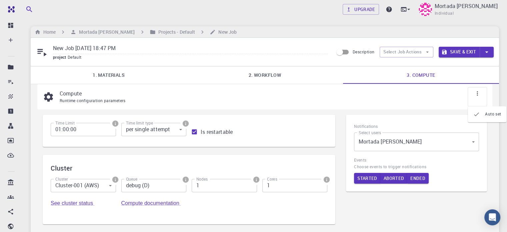
click at [476, 92] on icon at bounding box center [477, 93] width 7 height 7
click at [405, 8] on icon at bounding box center [408, 9] width 7 height 7
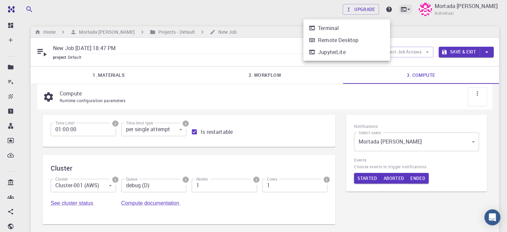
click at [386, 8] on div at bounding box center [253, 116] width 507 height 232
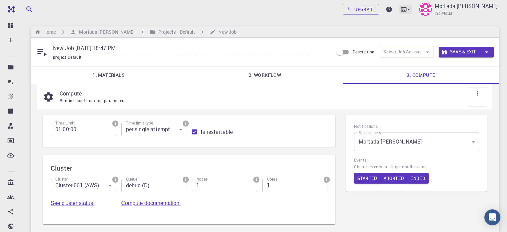
click at [405, 9] on icon at bounding box center [408, 9] width 7 height 7
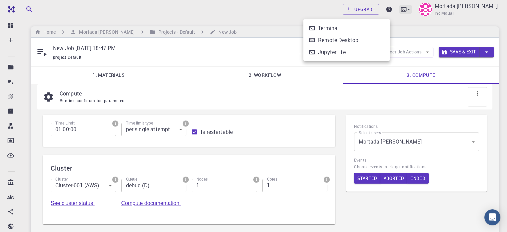
click at [385, 9] on div at bounding box center [253, 116] width 507 height 232
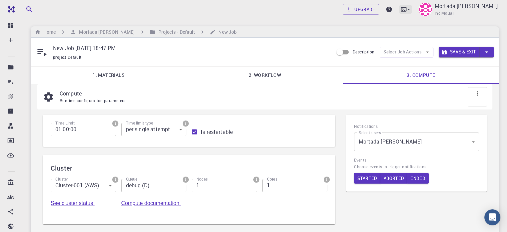
click at [400, 9] on icon at bounding box center [403, 9] width 7 height 7
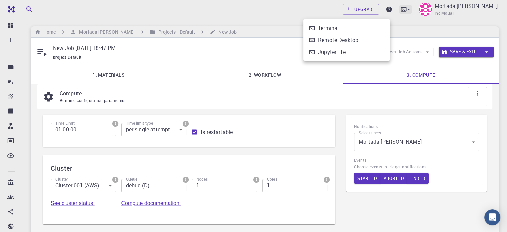
click at [382, 9] on div at bounding box center [253, 116] width 507 height 232
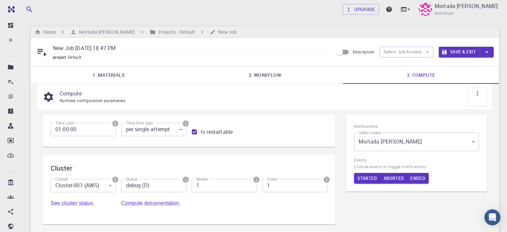
click at [48, 96] on icon at bounding box center [49, 97] width 12 height 12
click at [127, 102] on div "Runtime configuration parameters" at bounding box center [271, 100] width 422 height 7
click at [378, 201] on div "Notifications Select users Mortada Hamid Hussein Albehadili [object Object] Sel…" at bounding box center [417, 173] width 152 height 128
click at [364, 177] on button "Started" at bounding box center [367, 178] width 27 height 11
click at [362, 177] on button "Started" at bounding box center [367, 178] width 27 height 11
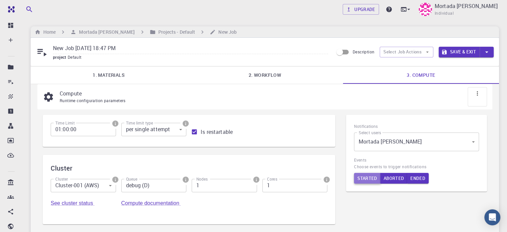
click at [375, 179] on button "Started" at bounding box center [367, 178] width 27 height 11
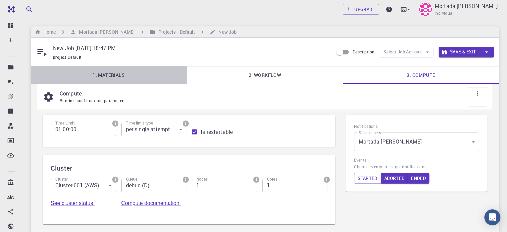
click at [106, 74] on link "1. Materials" at bounding box center [109, 74] width 156 height 17
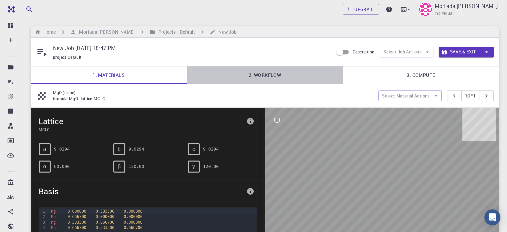
click at [275, 82] on link "2. Workflow" at bounding box center [265, 74] width 156 height 17
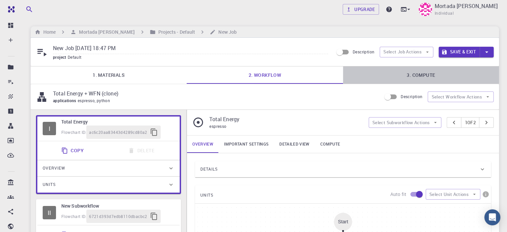
click at [412, 76] on link "3. Compute" at bounding box center [421, 74] width 156 height 17
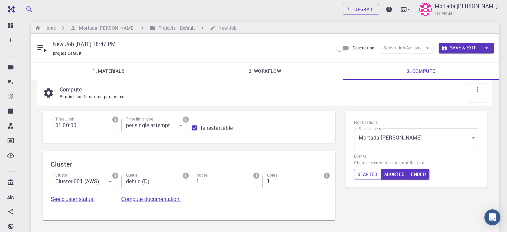
scroll to position [1, 0]
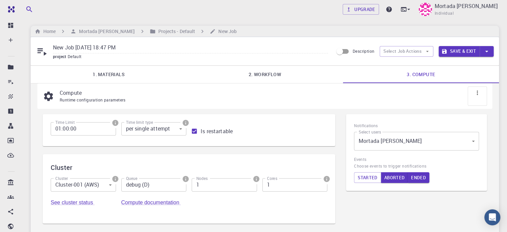
click at [81, 192] on body "Free Dashboard Create New Job New Material Create Material Upload File Import f…" at bounding box center [253, 145] width 507 height 293
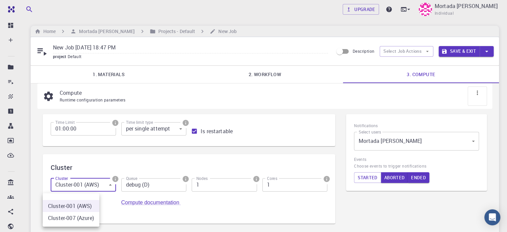
click at [81, 192] on div at bounding box center [253, 116] width 507 height 232
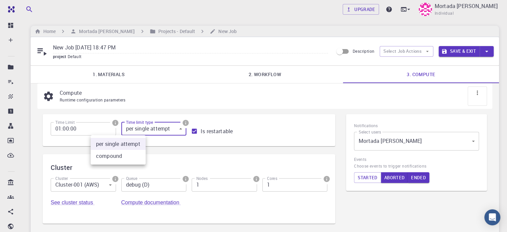
click at [130, 126] on body "Free Dashboard Create New Job New Material Create Material Upload File Import f…" at bounding box center [253, 145] width 507 height 293
click at [130, 126] on div at bounding box center [253, 116] width 507 height 232
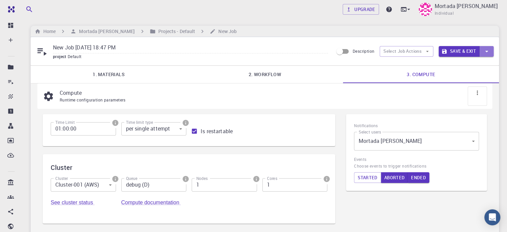
click at [484, 48] on icon "button" at bounding box center [486, 51] width 7 height 7
click at [484, 48] on div at bounding box center [253, 116] width 507 height 232
click at [476, 97] on div at bounding box center [476, 95] width 19 height 19
click at [476, 92] on icon at bounding box center [477, 92] width 7 height 7
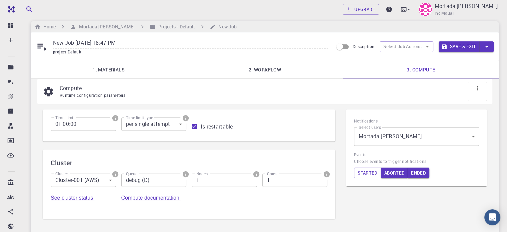
scroll to position [0, 0]
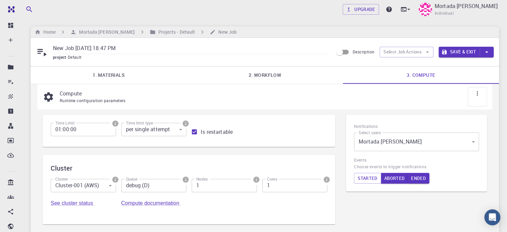
click at [133, 186] on input "debug (D)" at bounding box center [153, 185] width 65 height 13
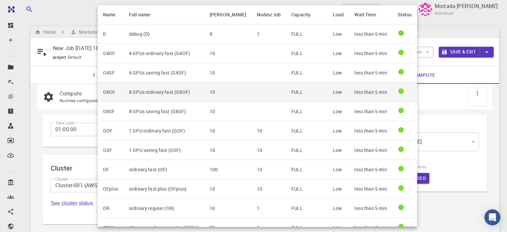
click at [187, 85] on td "8 GPUs ordinary fast (G8OF)" at bounding box center [164, 91] width 81 height 19
type input "8 GPUs ordinary fast (G8OF)"
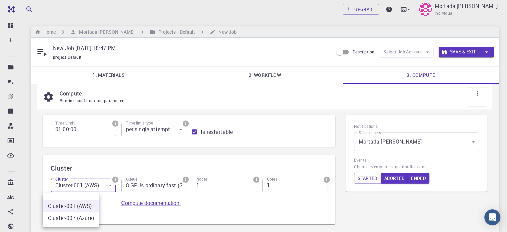
click at [88, 190] on body "Free Dashboard Create New Job New Material Create Material Upload File Import f…" at bounding box center [253, 146] width 507 height 293
click at [88, 190] on div at bounding box center [253, 116] width 507 height 232
click at [262, 185] on input "2" at bounding box center [294, 185] width 65 height 13
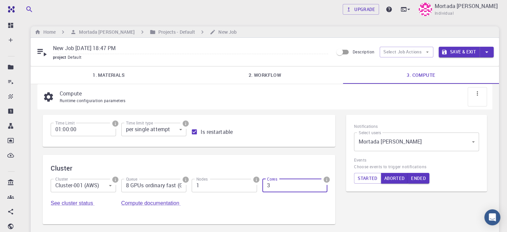
click at [262, 185] on input "3" at bounding box center [294, 185] width 65 height 13
click at [262, 185] on input "4" at bounding box center [294, 185] width 65 height 13
click at [262, 185] on input "5" at bounding box center [294, 185] width 65 height 13
type input "4"
click at [262, 189] on input "4" at bounding box center [294, 185] width 65 height 13
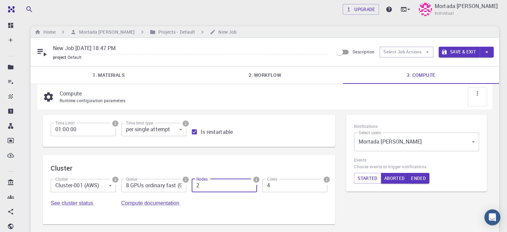
click at [192, 185] on input "2" at bounding box center [224, 185] width 65 height 13
click at [192, 185] on input "3" at bounding box center [224, 185] width 65 height 13
type input "4"
click at [192, 185] on input "4" at bounding box center [224, 185] width 65 height 13
click at [371, 176] on button "Started" at bounding box center [367, 178] width 27 height 11
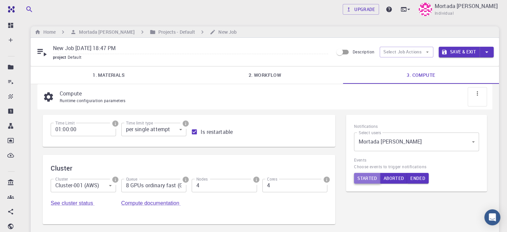
click at [368, 177] on button "Started" at bounding box center [367, 178] width 27 height 11
drag, startPoint x: 460, startPoint y: 54, endPoint x: 306, endPoint y: 100, distance: 161.1
click at [306, 100] on div "Runtime configuration parameters" at bounding box center [271, 100] width 422 height 7
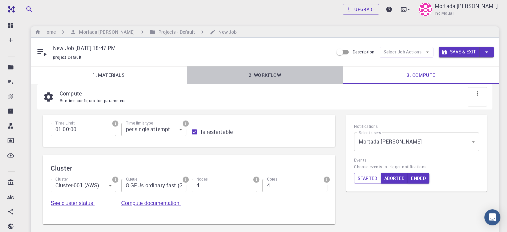
click at [269, 74] on link "2. Workflow" at bounding box center [265, 74] width 156 height 17
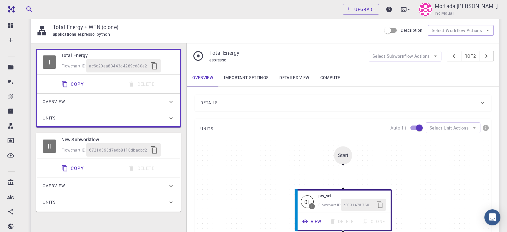
scroll to position [67, 0]
click at [205, 128] on span "UNITS" at bounding box center [206, 128] width 13 height 11
click at [454, 127] on button "Select Unit Actions" at bounding box center [452, 127] width 55 height 11
click at [451, 138] on span "Collapse units" at bounding box center [458, 140] width 32 height 7
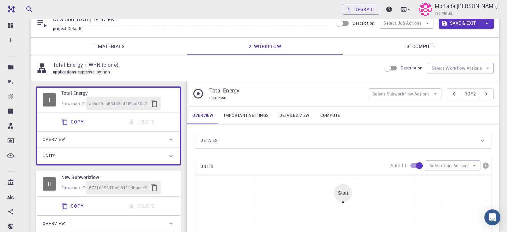
scroll to position [0, 0]
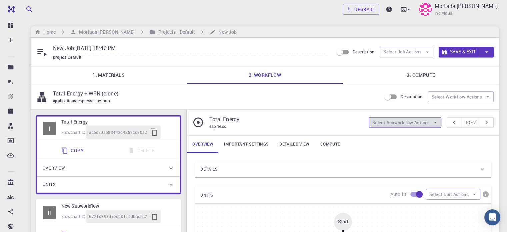
click at [411, 120] on button "Select Subworkflow Actions" at bounding box center [404, 122] width 73 height 11
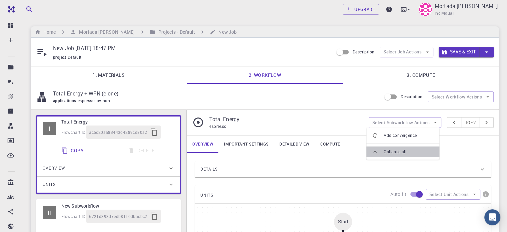
click at [406, 151] on span "Collapse all" at bounding box center [408, 151] width 50 height 7
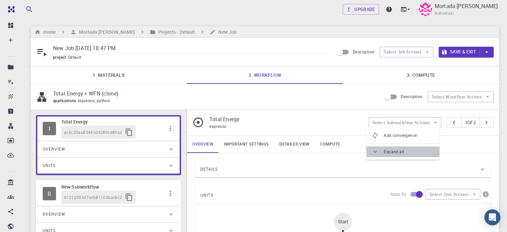
click at [406, 151] on span "Expand all" at bounding box center [408, 151] width 50 height 7
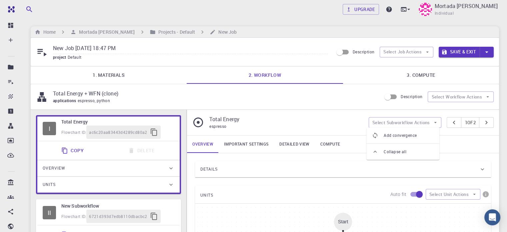
click at [406, 151] on span "Collapse all" at bounding box center [408, 151] width 50 height 7
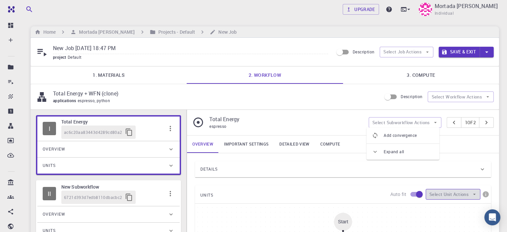
click at [471, 192] on icon "button" at bounding box center [474, 194] width 6 height 6
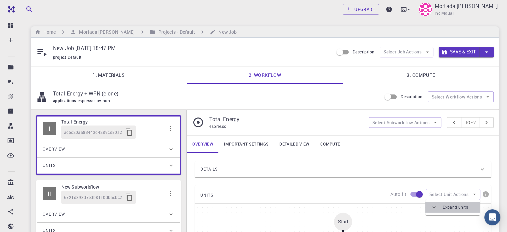
click at [464, 204] on span "Expand units" at bounding box center [458, 207] width 32 height 7
click at [454, 99] on button "Select Workflow Actions" at bounding box center [460, 96] width 66 height 11
click at [476, 114] on li "Toggle relaxation" at bounding box center [461, 110] width 66 height 11
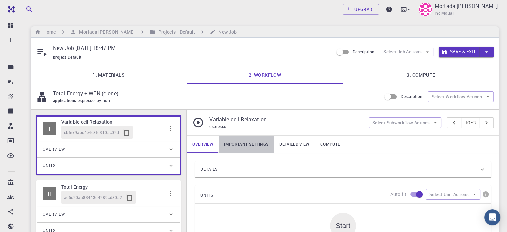
click at [241, 147] on link "Important settings" at bounding box center [246, 143] width 55 height 17
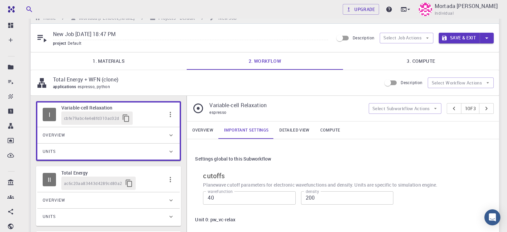
scroll to position [13, 0]
click at [287, 128] on link "Detailed view" at bounding box center [294, 130] width 41 height 17
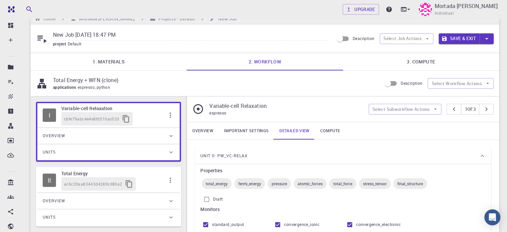
click at [211, 129] on link "Overview" at bounding box center [203, 130] width 32 height 17
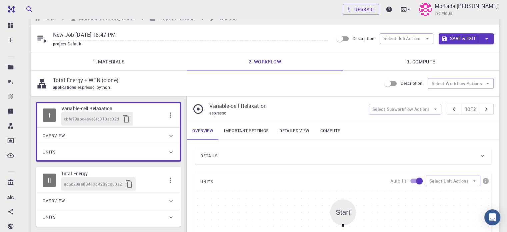
scroll to position [0, 0]
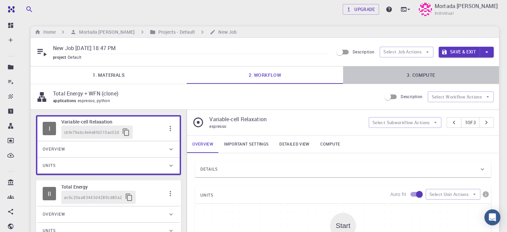
click at [409, 70] on link "3. Compute" at bounding box center [421, 74] width 156 height 17
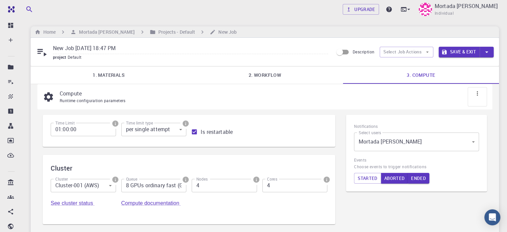
click at [460, 51] on button "Save & Exit" at bounding box center [458, 52] width 41 height 11
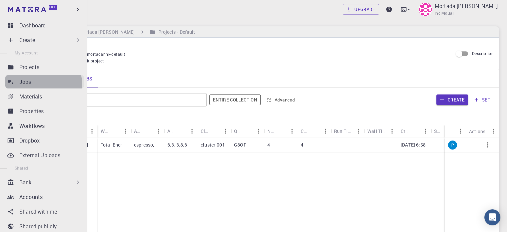
click at [36, 84] on div "Jobs" at bounding box center [51, 82] width 65 height 8
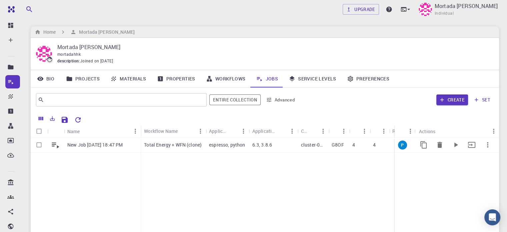
click at [300, 146] on div "cluster-001" at bounding box center [313, 145] width 31 height 15
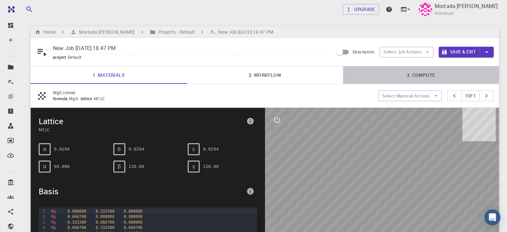
click at [441, 78] on link "3. Compute" at bounding box center [421, 74] width 156 height 17
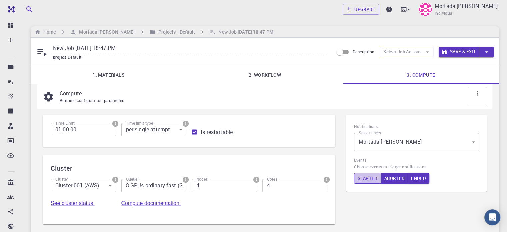
click at [362, 178] on button "Started" at bounding box center [367, 178] width 27 height 11
click at [371, 178] on button "Started" at bounding box center [367, 178] width 27 height 11
click at [317, 162] on div "Cluster Cluster Cluster-001 (AWS) 0 Cluster Queue 8 GPUs ordinary fast (G8OF) Q…" at bounding box center [189, 189] width 293 height 69
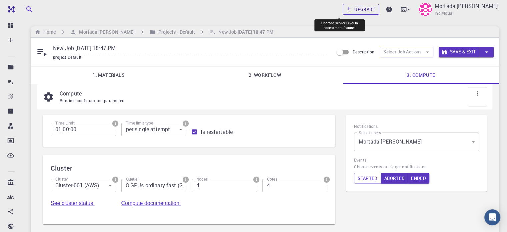
click at [344, 9] on link "Upgrade" at bounding box center [361, 9] width 36 height 11
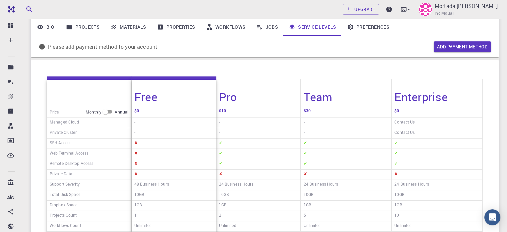
scroll to position [56, 0]
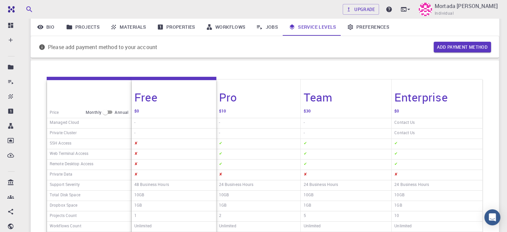
click at [111, 113] on input "checkbox" at bounding box center [105, 112] width 24 height 8
checkbox input "true"
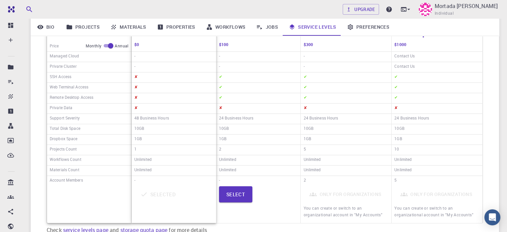
scroll to position [122, 0]
click at [242, 191] on button "Select" at bounding box center [236, 195] width 34 height 16
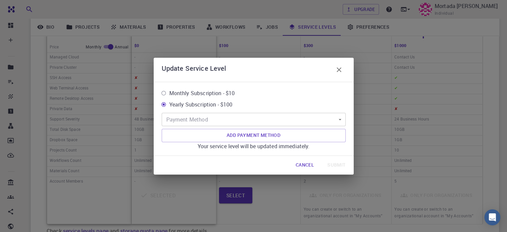
click at [299, 162] on button "Cancel" at bounding box center [304, 164] width 29 height 13
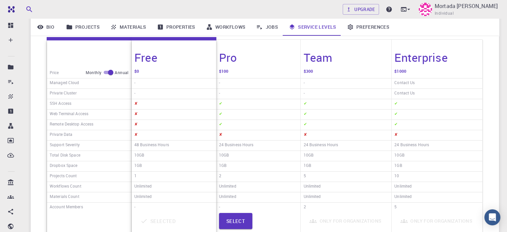
scroll to position [112, 0]
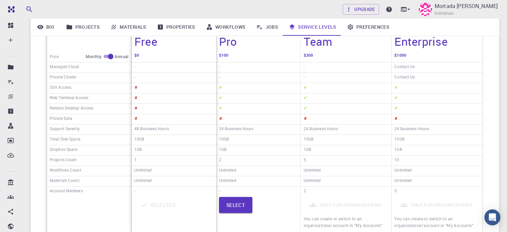
click at [311, 212] on div "Only for organizations You can create or switch to an organizational account in…" at bounding box center [345, 215] width 85 height 36
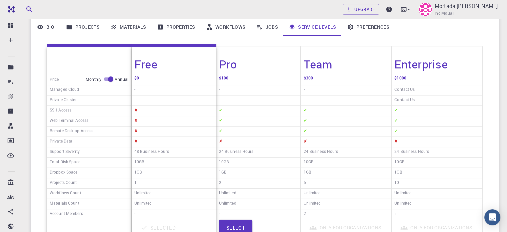
scroll to position [60, 0]
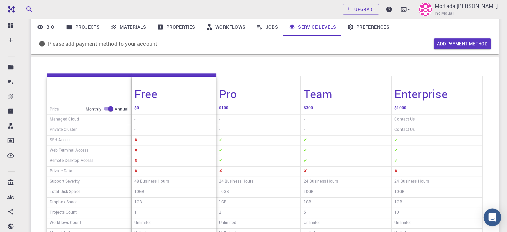
click at [492, 215] on icon "Open Intercom Messenger" at bounding box center [492, 217] width 8 height 9
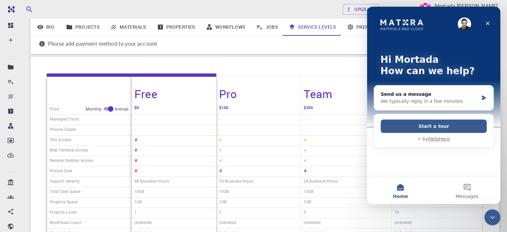
scroll to position [0, 0]
click at [414, 92] on div "Send us a message" at bounding box center [429, 94] width 98 height 7
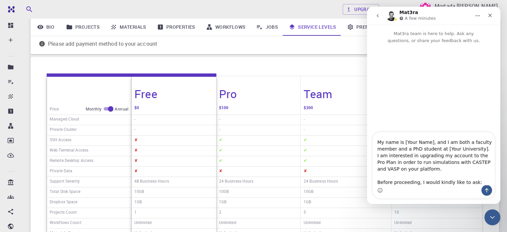
scroll to position [45, 0]
drag, startPoint x: 403, startPoint y: 141, endPoint x: 427, endPoint y: 142, distance: 24.0
click at [427, 142] on textarea "Subject: Inquiry about computational resources available in Pro Plan Dear Mat3r…" at bounding box center [433, 158] width 122 height 53
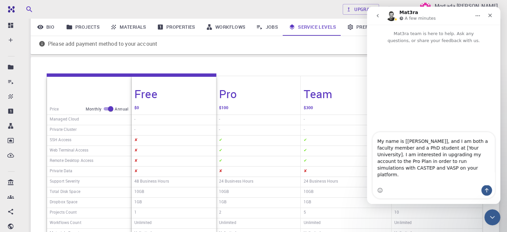
click at [464, 151] on textarea "Subject: Inquiry about computational resources available in Pro Plan Dear Mat3r…" at bounding box center [433, 158] width 122 height 53
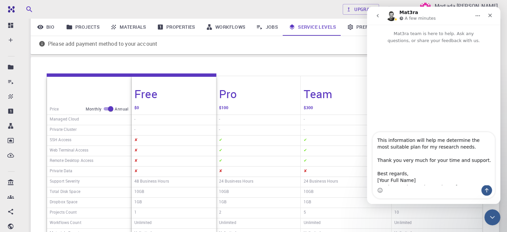
scroll to position [179, 0]
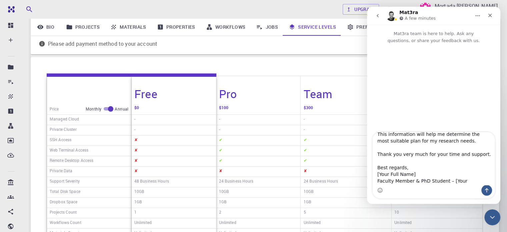
click at [409, 169] on textarea "Subject: Inquiry about computational resources available in Pro Plan Dear Mat3r…" at bounding box center [433, 158] width 122 height 53
click at [399, 183] on textarea "Subject: Inquiry about computational resources available in Pro Plan Dear Mat3r…" at bounding box center [433, 158] width 122 height 53
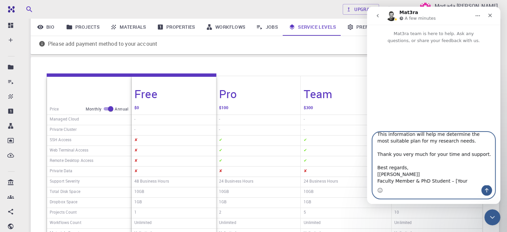
click at [458, 172] on textarea "Subject: Inquiry about computational resources available in Pro Plan Dear Mat3r…" at bounding box center [433, 158] width 122 height 53
type textarea "Subject: Inquiry about computational resources available in Pro Plan Dear Mat3r…"
click at [409, 180] on textarea "Subject: Inquiry about computational resources available in Pro Plan Dear Mat3r…" at bounding box center [433, 158] width 122 height 53
click at [485, 189] on icon "Send a message…" at bounding box center [487, 190] width 4 height 4
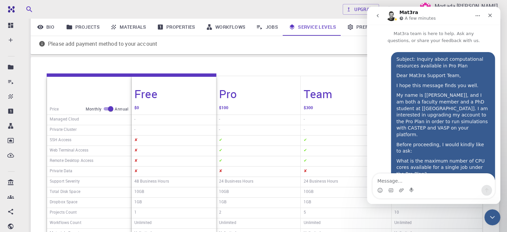
scroll to position [129, 0]
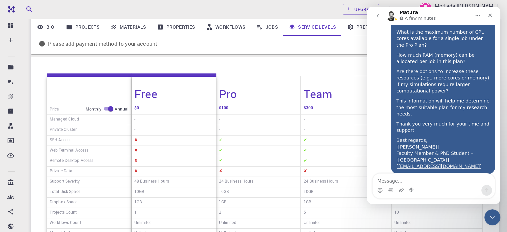
click at [441, 218] on div "Unlimited" at bounding box center [436, 223] width 91 height 10
click at [488, 211] on div "Close Intercom Messenger" at bounding box center [491, 216] width 16 height 16
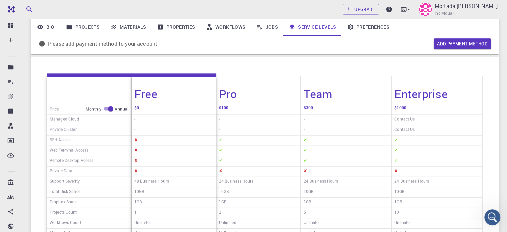
scroll to position [159, 0]
click at [487, 212] on div "Open Intercom Messenger" at bounding box center [491, 216] width 22 height 22
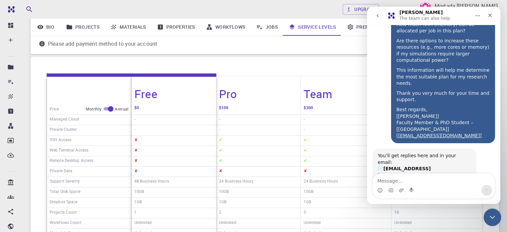
click at [495, 214] on div "Close Intercom Messenger" at bounding box center [491, 216] width 16 height 16
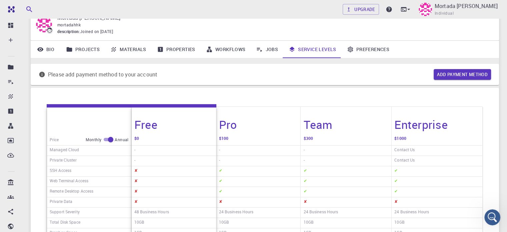
scroll to position [0, 0]
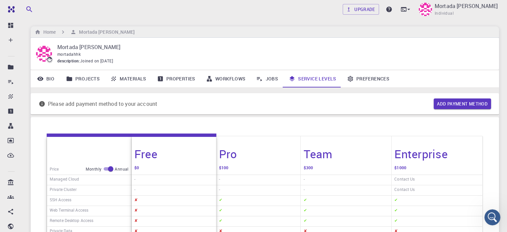
click at [267, 78] on link "Jobs" at bounding box center [267, 78] width 33 height 17
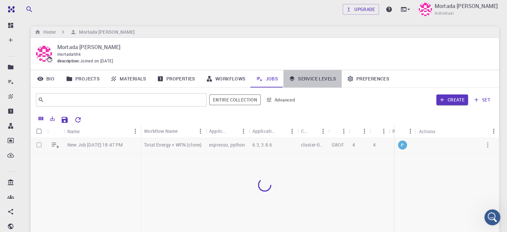
click at [323, 78] on link "Service Levels" at bounding box center [312, 78] width 58 height 17
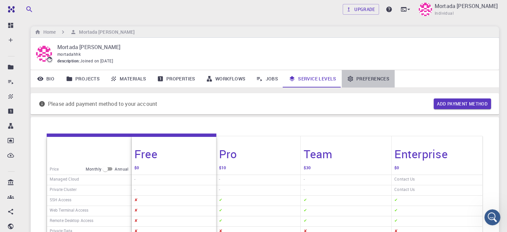
click at [368, 81] on link "Preferences" at bounding box center [368, 78] width 53 height 17
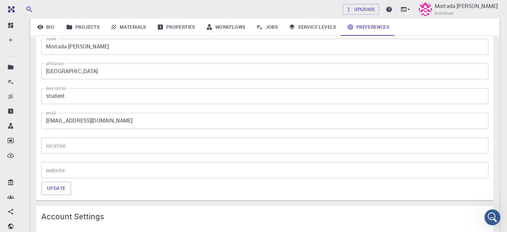
scroll to position [137, 0]
click at [121, 88] on input "student" at bounding box center [264, 96] width 447 height 16
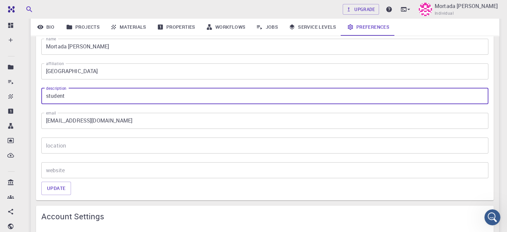
click at [46, 94] on input "student" at bounding box center [264, 96] width 447 height 16
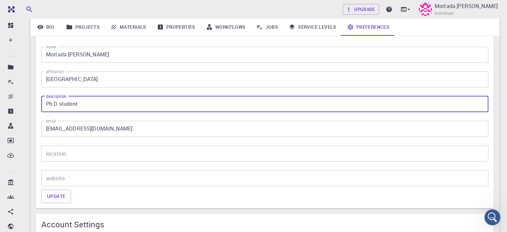
scroll to position [123, 0]
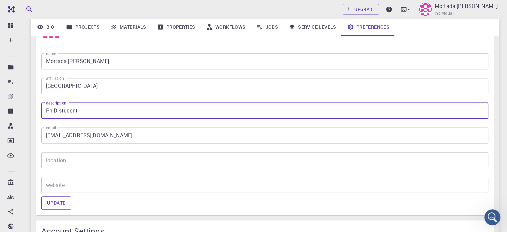
type input "Ph.D student"
click at [59, 200] on button "Update" at bounding box center [56, 202] width 30 height 13
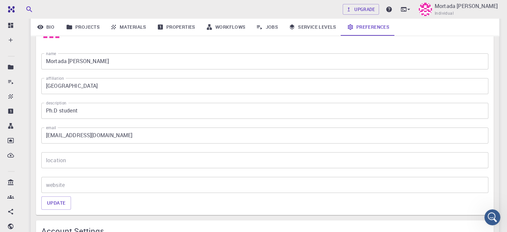
click at [311, 26] on link "Service Levels" at bounding box center [312, 26] width 58 height 17
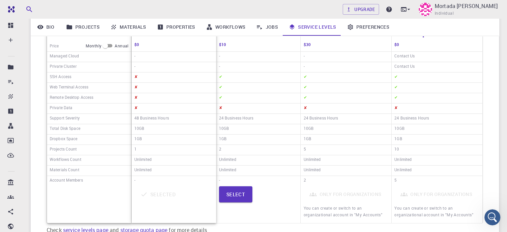
click at [272, 29] on link "Jobs" at bounding box center [267, 26] width 33 height 17
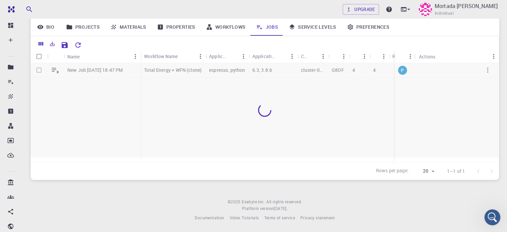
scroll to position [74, 0]
click at [227, 25] on link "Workflows" at bounding box center [226, 26] width 50 height 17
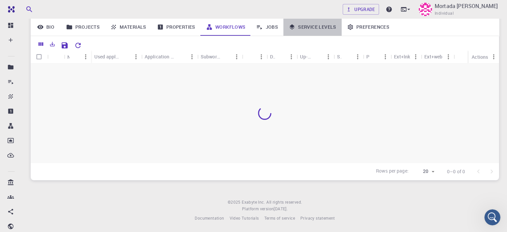
click at [305, 28] on link "Service Levels" at bounding box center [312, 26] width 58 height 17
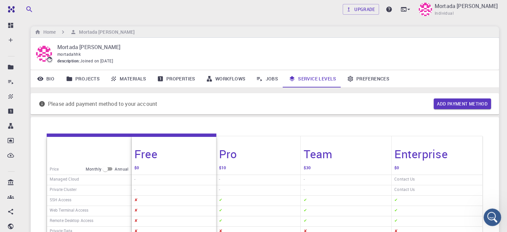
click at [489, 218] on icon "Open Intercom Messenger" at bounding box center [491, 216] width 11 height 11
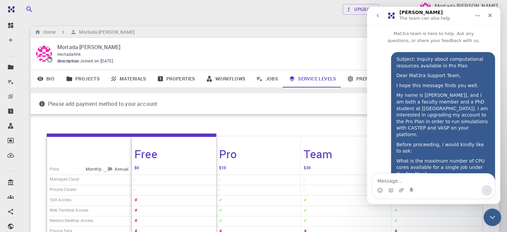
scroll to position [159, 0]
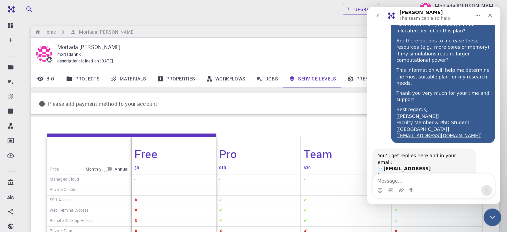
click at [489, 219] on icon "Close Intercom Messenger" at bounding box center [491, 216] width 8 height 8
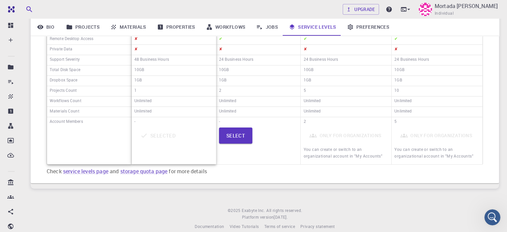
scroll to position [189, 0]
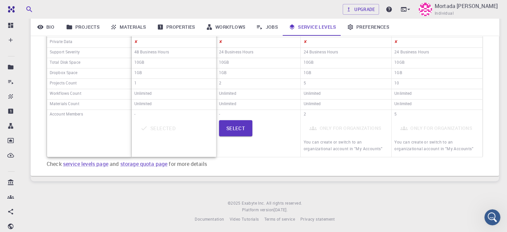
drag, startPoint x: 447, startPoint y: 84, endPoint x: 268, endPoint y: 25, distance: 188.0
click at [268, 25] on link "Jobs" at bounding box center [267, 26] width 33 height 17
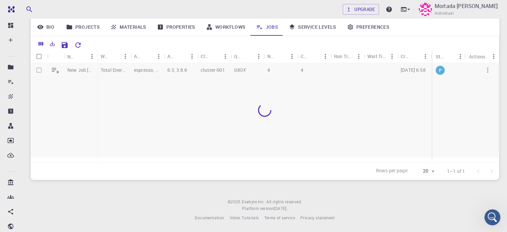
scroll to position [74, 0]
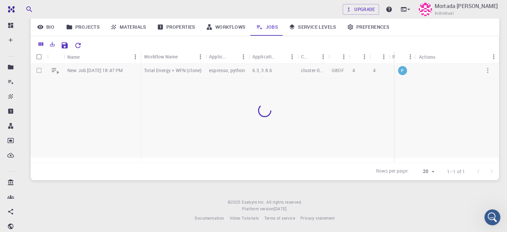
click at [217, 27] on link "Workflows" at bounding box center [226, 26] width 50 height 17
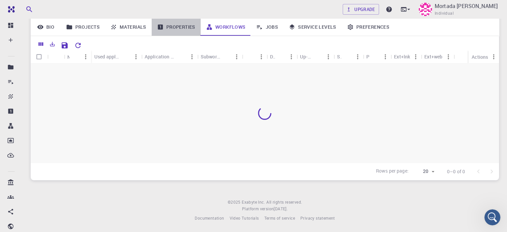
click at [185, 31] on link "Properties" at bounding box center [176, 26] width 49 height 17
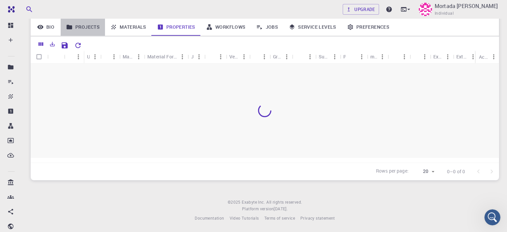
click at [92, 29] on link "Projects" at bounding box center [83, 26] width 44 height 17
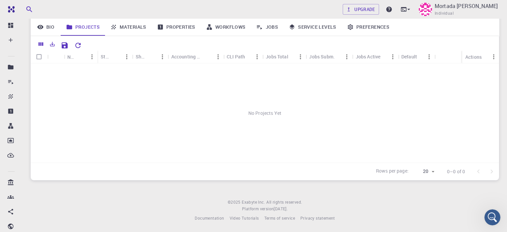
click at [180, 31] on link "Properties" at bounding box center [176, 26] width 49 height 17
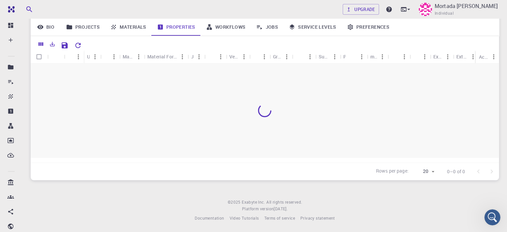
click at [222, 26] on link "Workflows" at bounding box center [226, 26] width 50 height 17
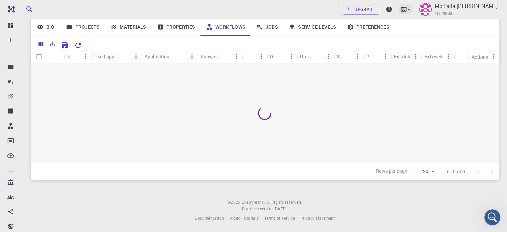
click at [405, 9] on icon at bounding box center [408, 9] width 7 height 7
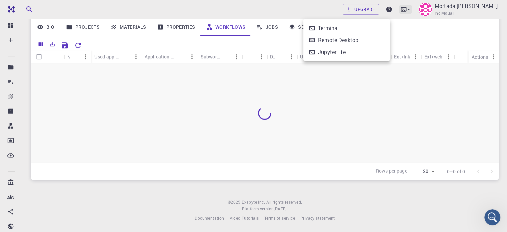
click at [388, 9] on div at bounding box center [253, 116] width 507 height 232
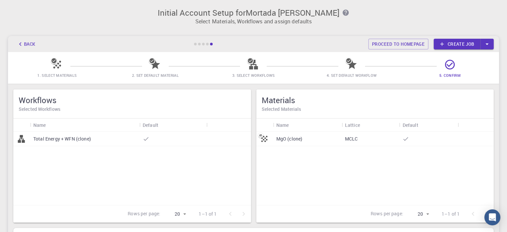
click at [456, 43] on link "Create job" at bounding box center [456, 44] width 47 height 11
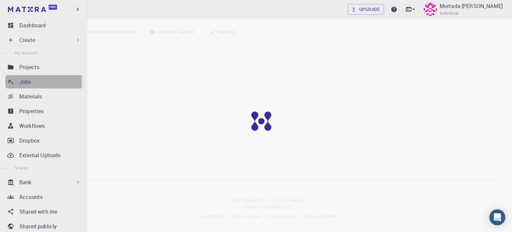
click at [23, 81] on p "Jobs" at bounding box center [25, 82] width 12 height 8
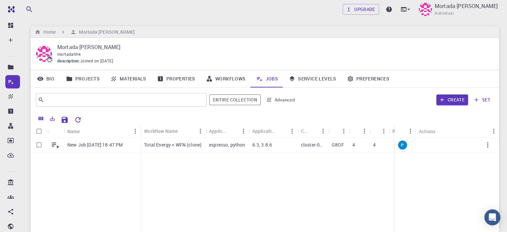
click at [193, 146] on p "Total Energy + WFN (clone)" at bounding box center [173, 144] width 58 height 7
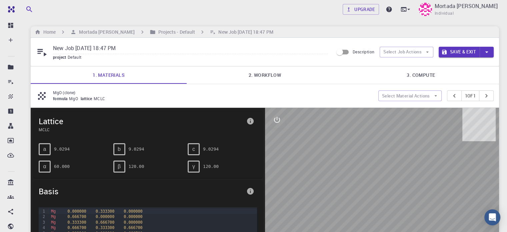
click at [277, 72] on link "2. Workflow" at bounding box center [265, 74] width 156 height 17
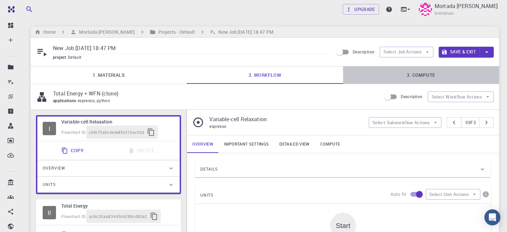
click at [408, 75] on link "3. Compute" at bounding box center [421, 74] width 156 height 17
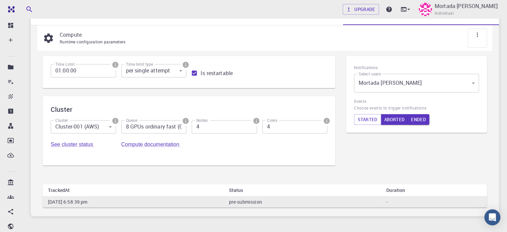
scroll to position [60, 0]
click at [121, 132] on input "8 GPUs ordinary fast (G8OF)" at bounding box center [153, 125] width 65 height 13
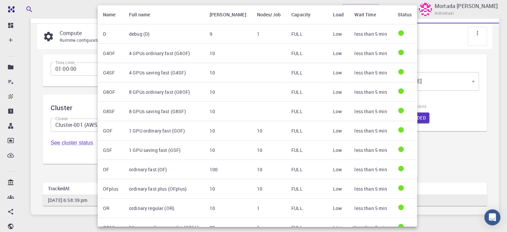
scroll to position [0, 0]
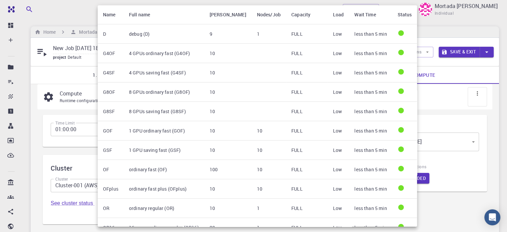
click at [70, 10] on div at bounding box center [253, 116] width 507 height 232
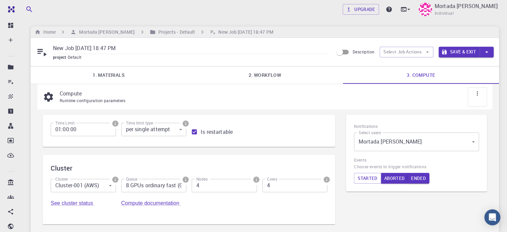
click at [167, 167] on h6 "Cluster" at bounding box center [189, 168] width 277 height 11
click at [95, 200] on link "See cluster status" at bounding box center [73, 203] width 44 height 6
drag, startPoint x: 304, startPoint y: 184, endPoint x: 299, endPoint y: 185, distance: 5.4
click at [181, 200] on link "Compute documentation" at bounding box center [151, 203] width 60 height 6
click at [129, 185] on input "8 GPUs ordinary fast (G8OF)" at bounding box center [153, 185] width 65 height 13
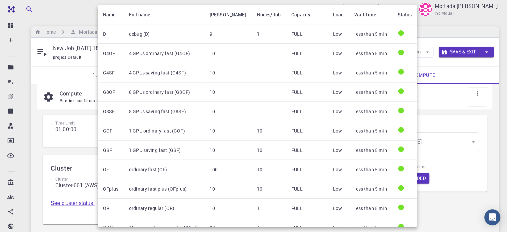
scroll to position [162, 0]
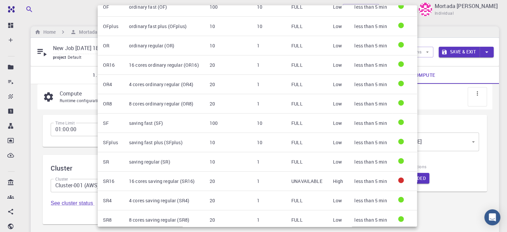
click at [77, 172] on div at bounding box center [253, 116] width 507 height 232
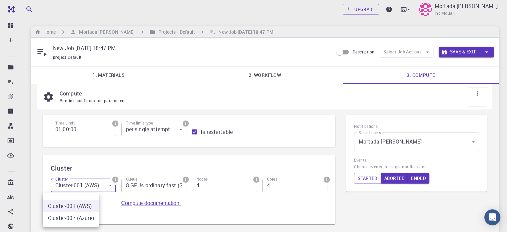
click at [84, 190] on body "Free Dashboard Create New Job New Material Create Material Upload File Import f…" at bounding box center [253, 163] width 507 height 327
click at [117, 172] on div at bounding box center [253, 116] width 507 height 232
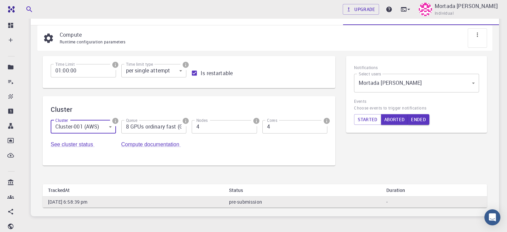
scroll to position [67, 0]
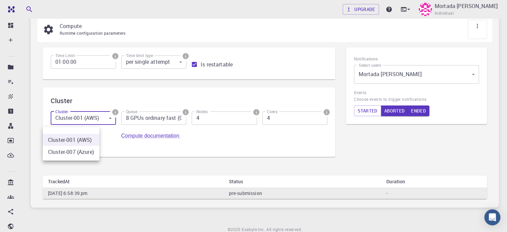
click at [80, 126] on body "Free Dashboard Create New Job New Material Create Material Upload File Import f…" at bounding box center [253, 96] width 507 height 327
click at [86, 150] on li "Cluster-007 (Azure)" at bounding box center [71, 152] width 57 height 12
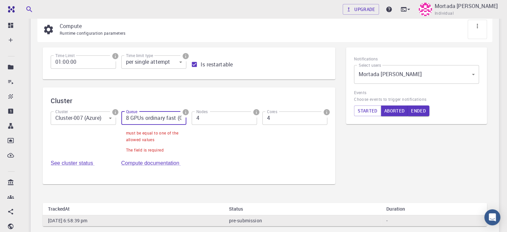
click at [129, 120] on input "8 GPUs ordinary fast (G8OF)" at bounding box center [153, 117] width 65 height 13
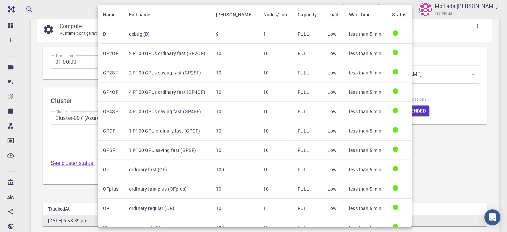
scroll to position [47, 0]
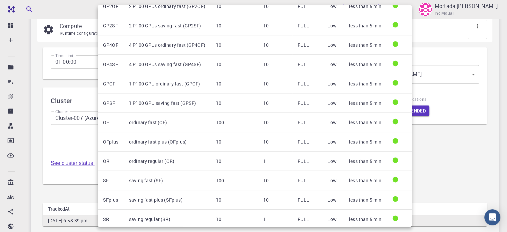
click at [80, 118] on div at bounding box center [253, 116] width 507 height 232
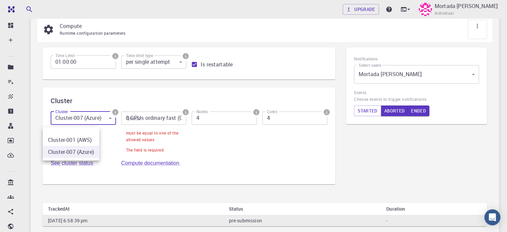
click at [80, 118] on body "Free Dashboard Create New Job New Material Create Material Upload File Import f…" at bounding box center [253, 110] width 507 height 354
click at [80, 141] on li "Cluster-001 (AWS)" at bounding box center [71, 140] width 57 height 12
type input "0"
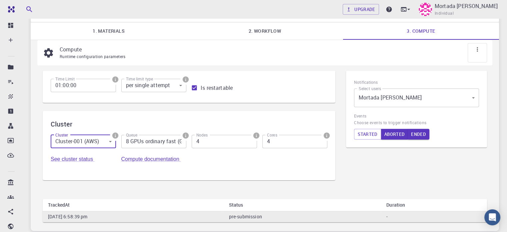
scroll to position [0, 0]
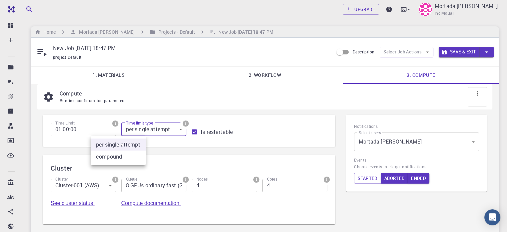
click at [131, 130] on body "Free Dashboard Create New Job New Material Create Material Upload File Import f…" at bounding box center [253, 163] width 507 height 327
click at [124, 155] on li "compound" at bounding box center [118, 156] width 55 height 12
type input "1"
click at [84, 131] on input "01:00:00" at bounding box center [83, 129] width 65 height 13
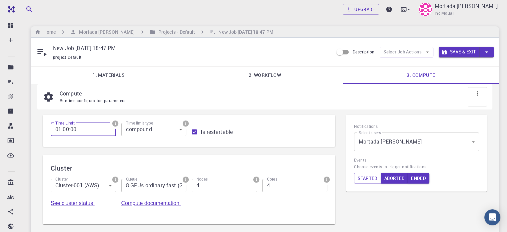
drag, startPoint x: 84, startPoint y: 131, endPoint x: 43, endPoint y: 127, distance: 41.5
click at [43, 127] on div "Time Limit 01:00:00 Time Limit Time limit type compound 1 Time limit type Is re…" at bounding box center [189, 131] width 293 height 32
click at [195, 136] on div "Time Limit 01:00:00 Time Limit Time limit type compound 1 Time limit type Is re…" at bounding box center [186, 127] width 282 height 21
drag, startPoint x: 195, startPoint y: 136, endPoint x: 147, endPoint y: 120, distance: 50.9
drag, startPoint x: 147, startPoint y: 120, endPoint x: 235, endPoint y: 133, distance: 89.6
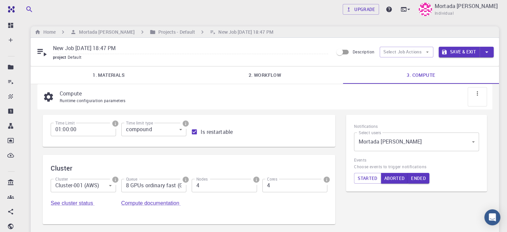
click at [235, 133] on div "Time Limit 01:00:00 Time Limit Time limit type compound 1 Time limit type Is re…" at bounding box center [186, 127] width 282 height 21
click at [375, 98] on div "Runtime configuration parameters" at bounding box center [271, 100] width 422 height 7
click at [439, 27] on div "Home Mortada Hamid Hussein Albehadili Projects - Default New Job Sep 17, 2025, …" at bounding box center [265, 31] width 468 height 11
click at [486, 220] on div "Open Intercom Messenger" at bounding box center [492, 217] width 18 height 18
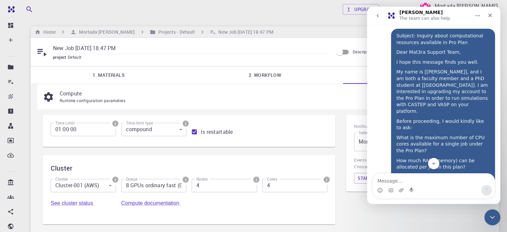
scroll to position [159, 0]
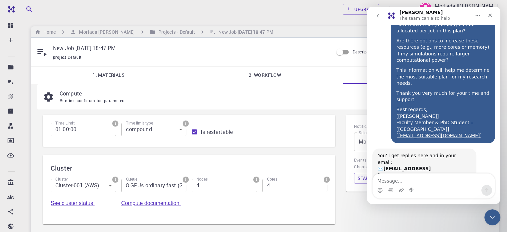
click at [336, 32] on div "Home Mortada Hamid Hussein Albehadili Projects - Default New Job Sep 17, 2025, …" at bounding box center [265, 31] width 468 height 11
click at [487, 15] on icon "Close" at bounding box center [489, 15] width 5 height 5
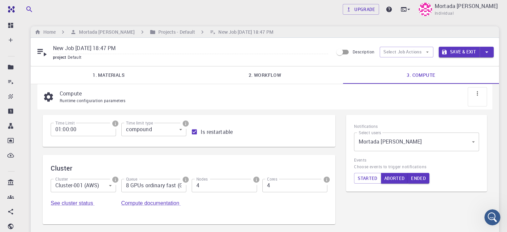
click at [447, 209] on div "Notifications Select users Mortada Hamid Hussein Albehadili [object Object] Sel…" at bounding box center [417, 173] width 152 height 128
click at [458, 47] on button "Save & Exit" at bounding box center [458, 52] width 41 height 11
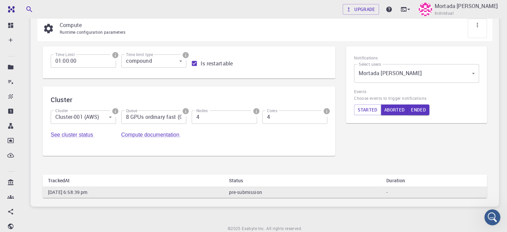
scroll to position [0, 0]
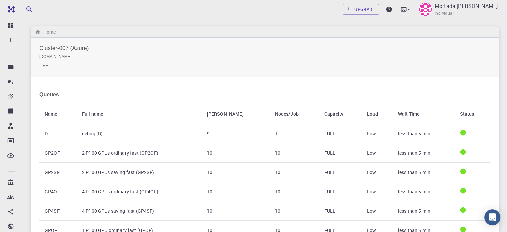
click at [241, 39] on div "Cluster-007 (Azure) [DOMAIN_NAME] LIVE" at bounding box center [265, 57] width 468 height 39
